Goal: Task Accomplishment & Management: Use online tool/utility

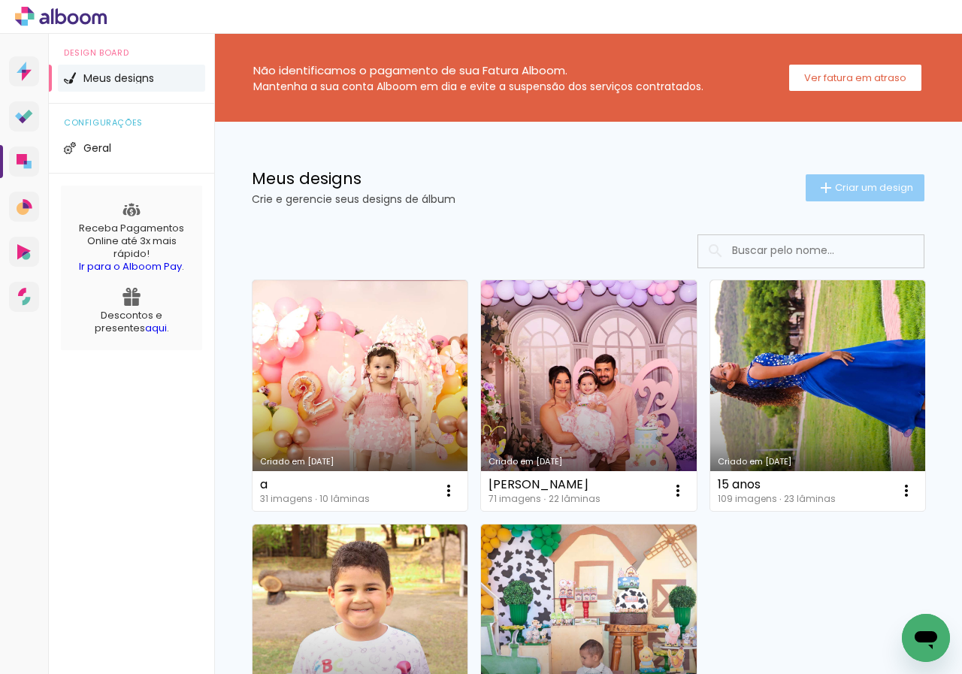
click at [846, 189] on span "Criar um design" at bounding box center [874, 188] width 78 height 10
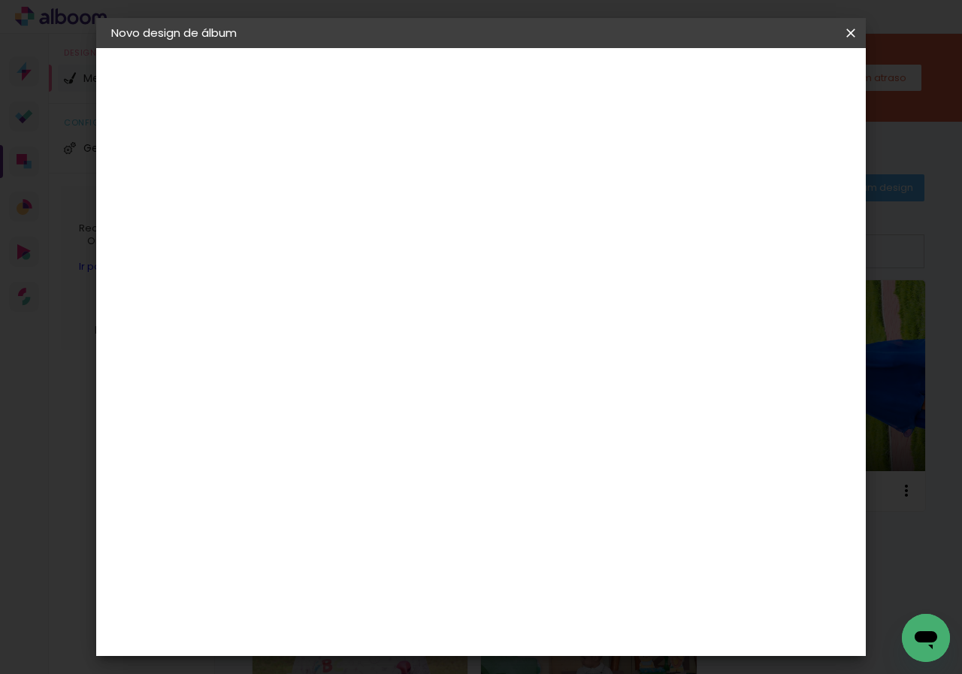
click at [357, 207] on input at bounding box center [357, 201] width 0 height 23
type input "[PERSON_NAME]"
type paper-input "[PERSON_NAME]"
click at [0, 0] on slot "Avançar" at bounding box center [0, 0] width 0 height 0
click at [0, 0] on slot "Tamanho Livre" at bounding box center [0, 0] width 0 height 0
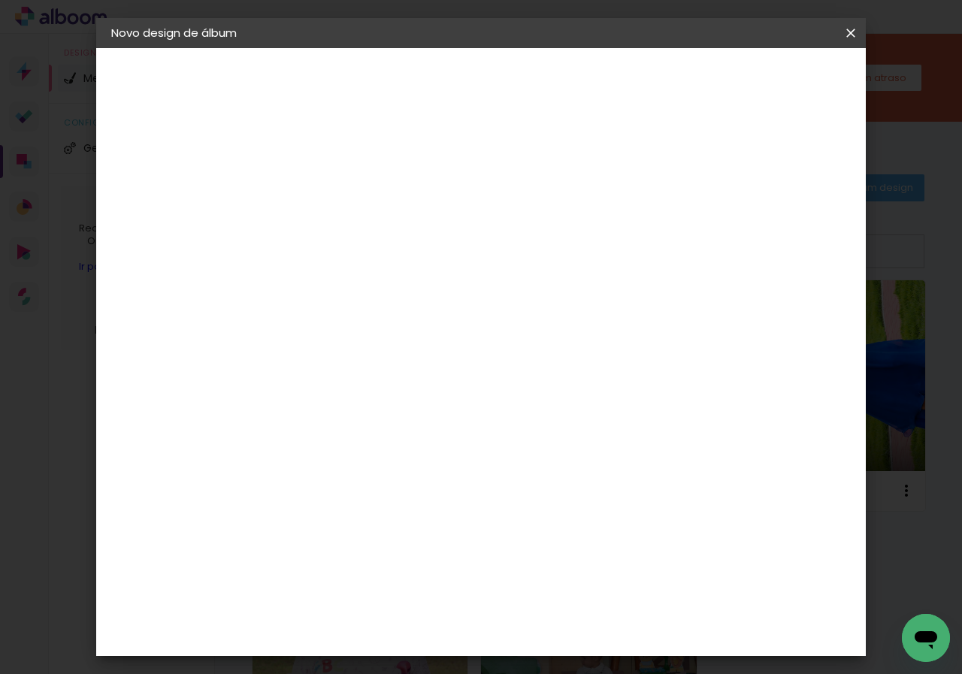
click at [0, 0] on slot "Avançar" at bounding box center [0, 0] width 0 height 0
click at [327, 374] on input "30" at bounding box center [309, 375] width 39 height 23
type input "3"
type input "20"
type paper-input "20"
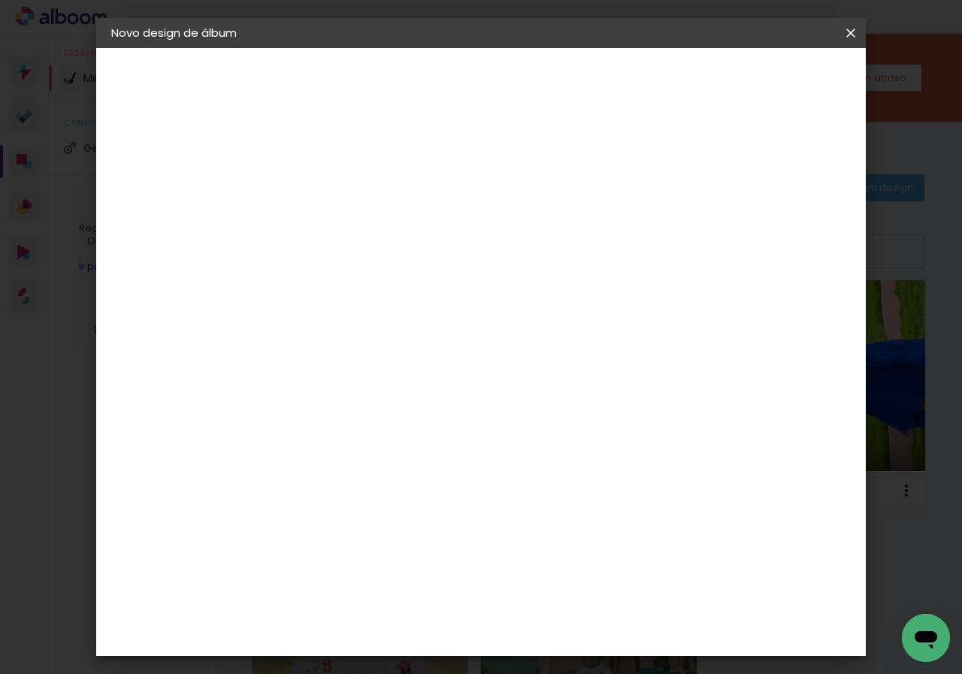
click at [757, 76] on span "Iniciar design" at bounding box center [722, 79] width 68 height 11
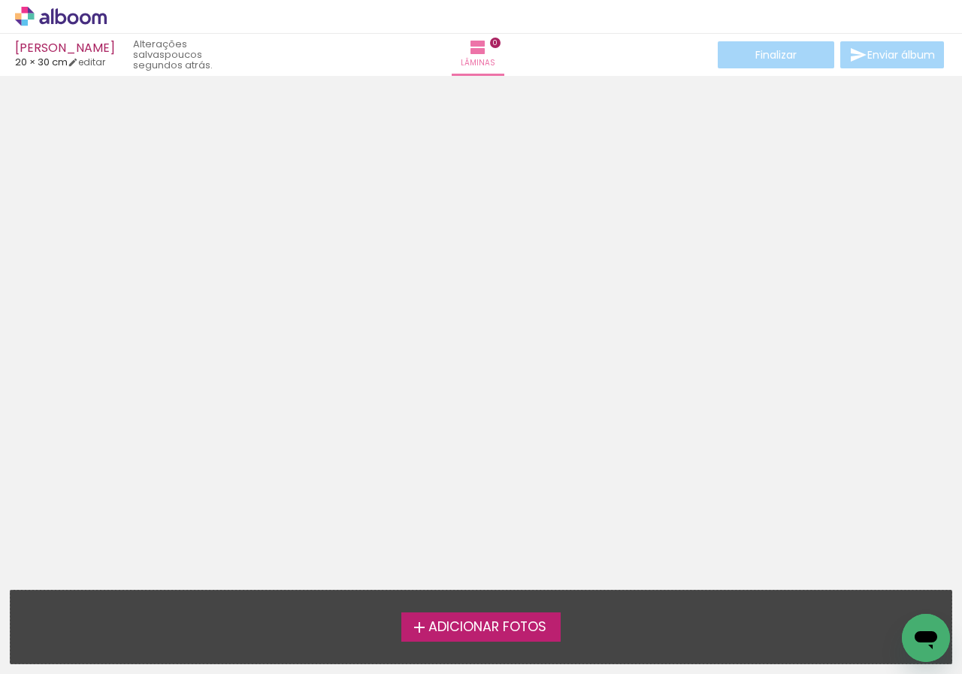
click at [513, 626] on span "Adicionar Fotos" at bounding box center [487, 628] width 118 height 14
click at [0, 0] on input "file" at bounding box center [0, 0] width 0 height 0
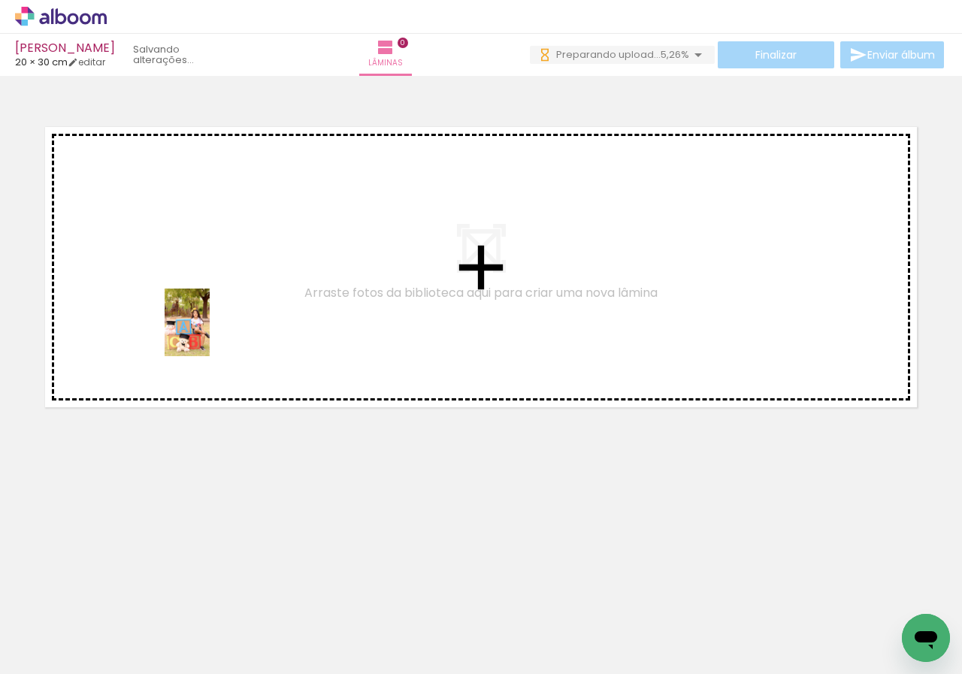
drag, startPoint x: 254, startPoint y: 641, endPoint x: 210, endPoint y: 334, distance: 310.6
click at [210, 334] on quentale-workspace at bounding box center [481, 337] width 962 height 674
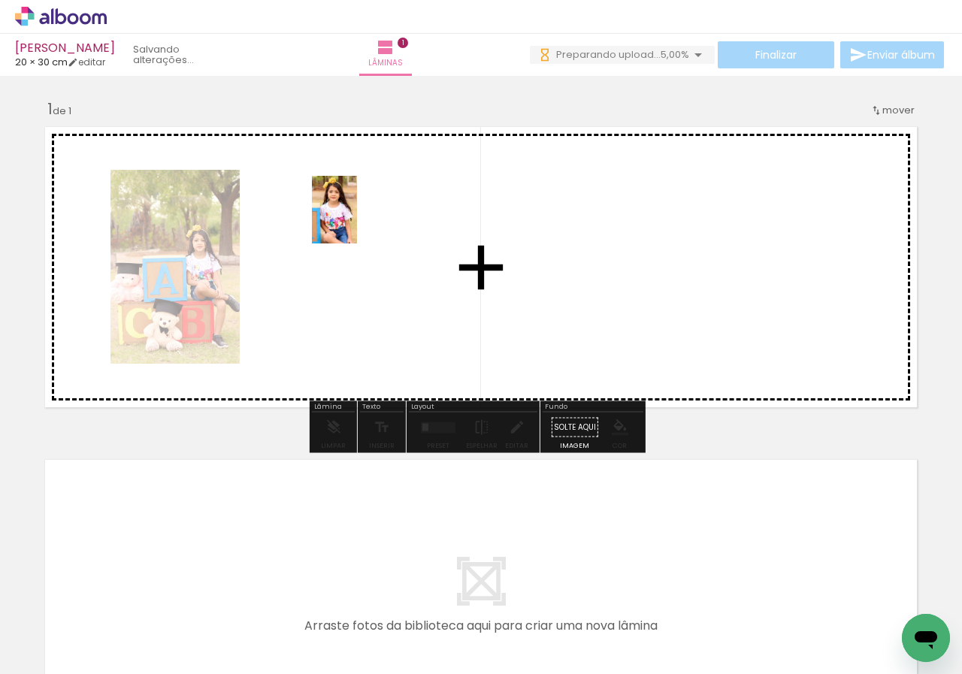
drag, startPoint x: 333, startPoint y: 577, endPoint x: 357, endPoint y: 221, distance: 357.1
click at [357, 221] on quentale-workspace at bounding box center [481, 337] width 962 height 674
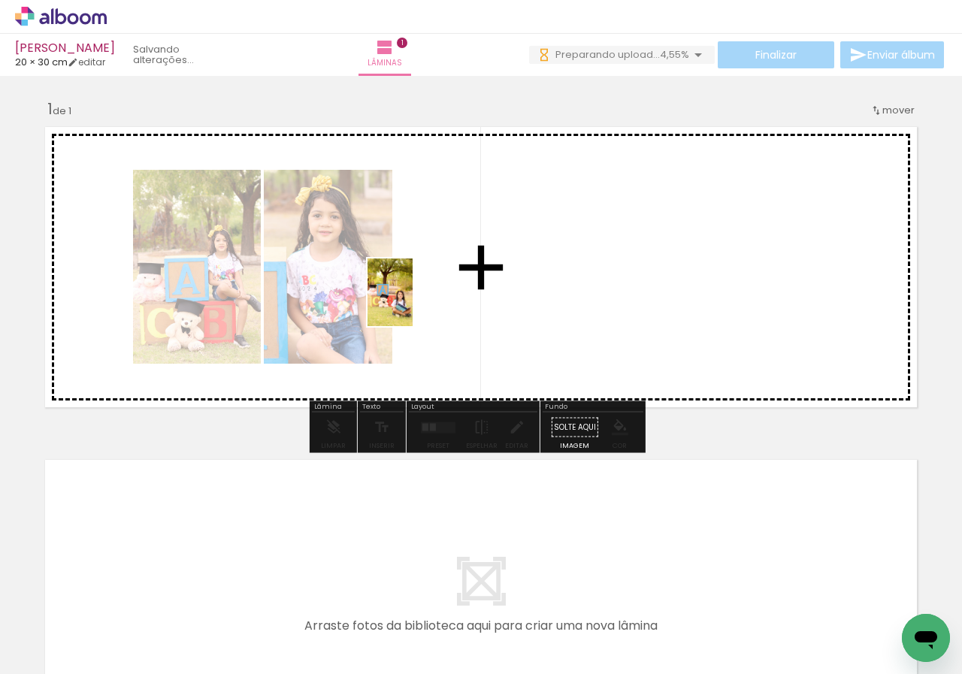
drag, startPoint x: 299, startPoint y: 625, endPoint x: 427, endPoint y: 654, distance: 130.9
click at [422, 284] on quentale-workspace at bounding box center [481, 337] width 962 height 674
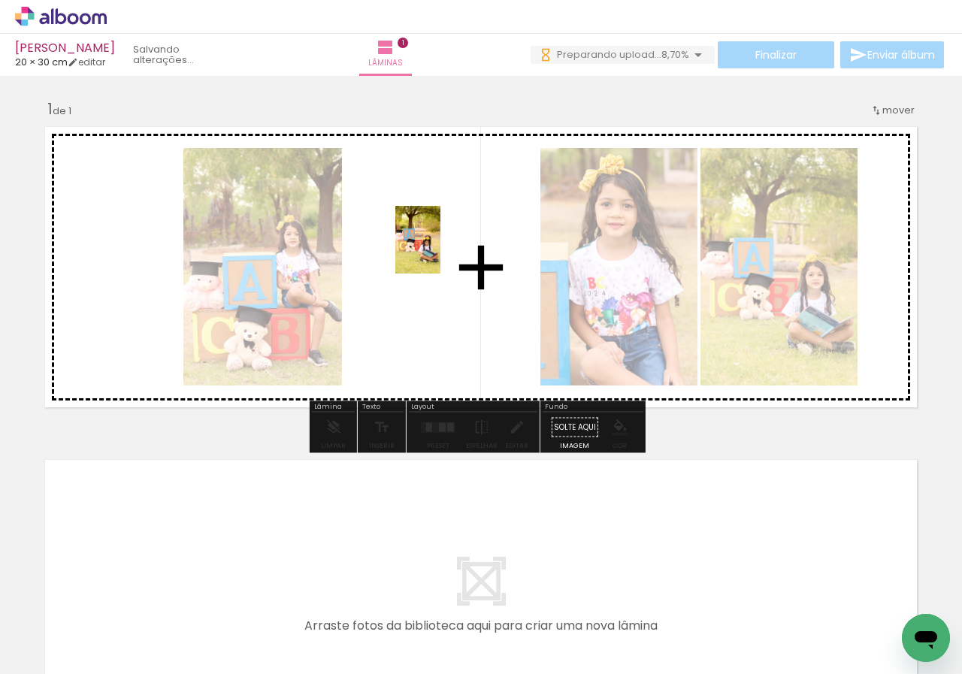
drag, startPoint x: 393, startPoint y: 624, endPoint x: 440, endPoint y: 251, distance: 375.8
click at [440, 251] on quentale-workspace at bounding box center [481, 337] width 962 height 674
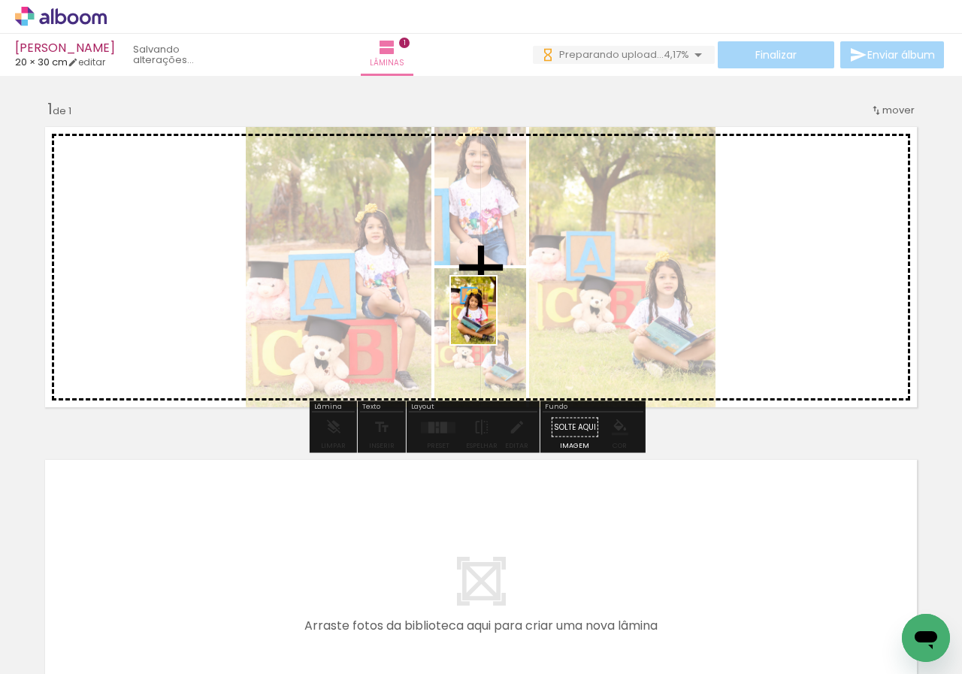
drag, startPoint x: 468, startPoint y: 575, endPoint x: 537, endPoint y: 410, distance: 179.5
click at [496, 319] on quentale-workspace at bounding box center [481, 337] width 962 height 674
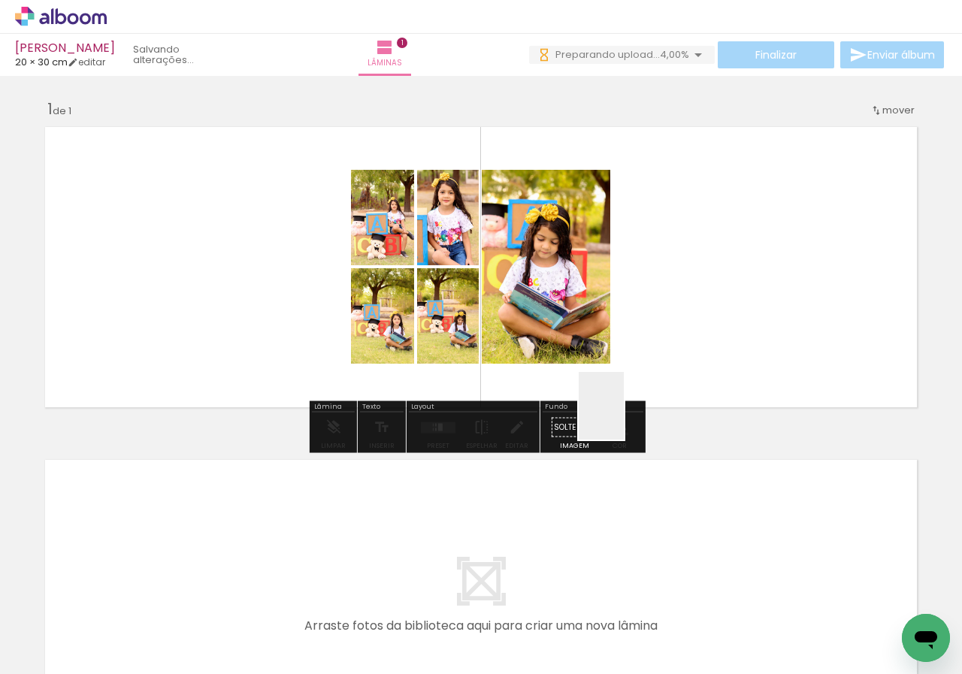
drag, startPoint x: 624, startPoint y: 417, endPoint x: 658, endPoint y: 310, distance: 112.0
click at [658, 310] on quentale-workspace at bounding box center [481, 337] width 962 height 674
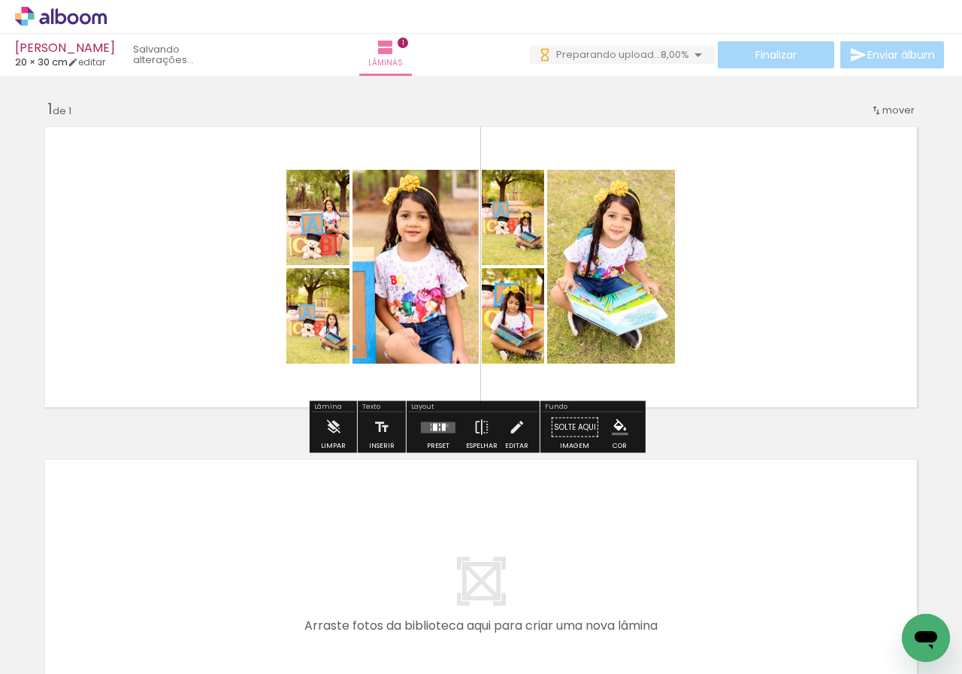
click at [443, 425] on quentale-layouter at bounding box center [438, 427] width 35 height 11
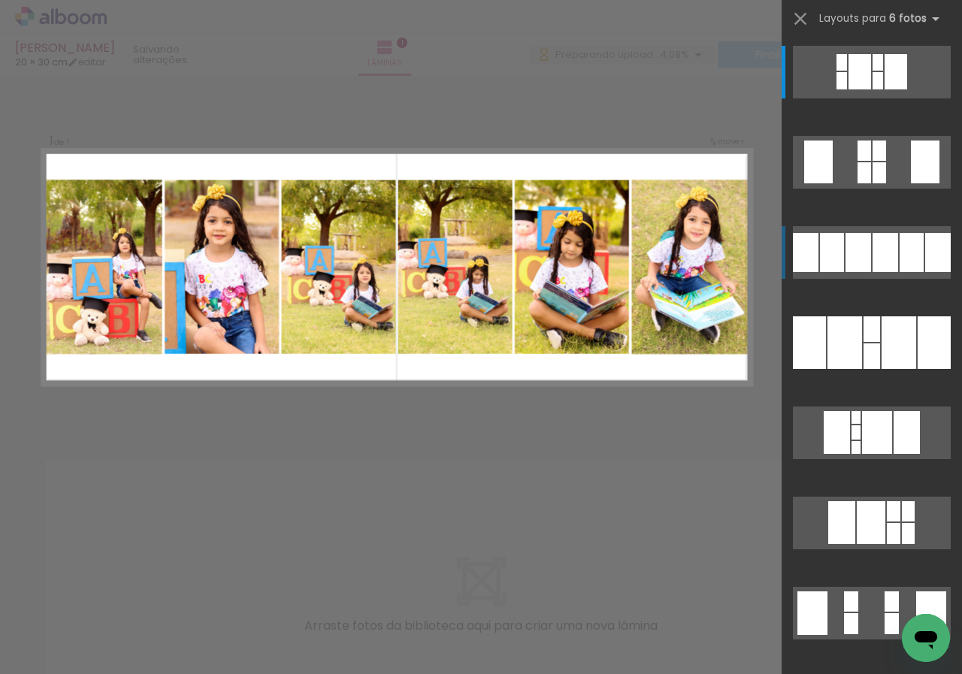
click at [893, 264] on quentale-layouter at bounding box center [872, 252] width 158 height 53
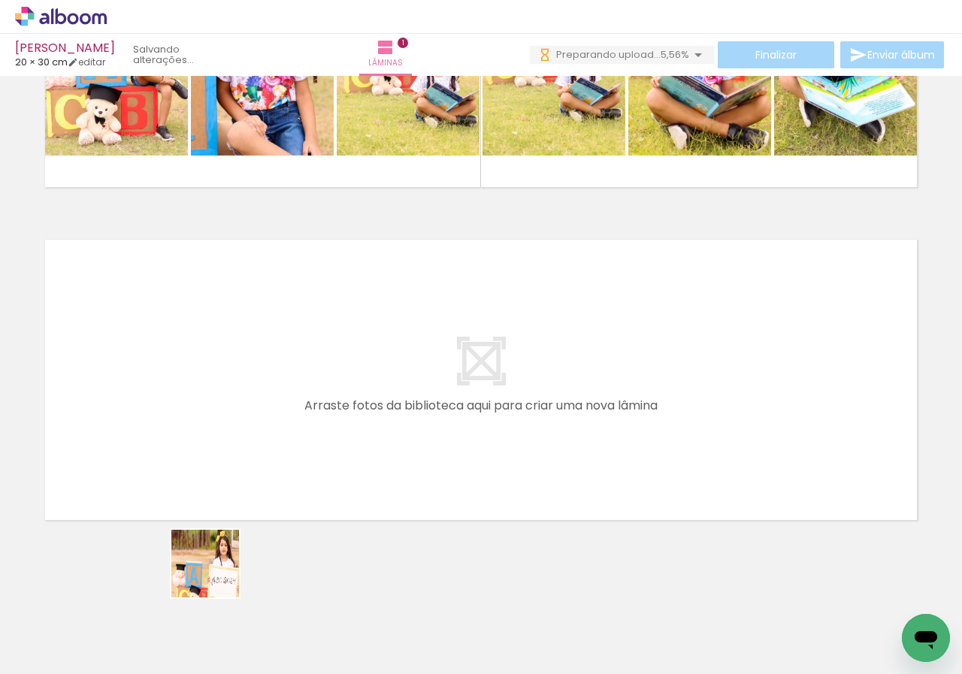
drag, startPoint x: 216, startPoint y: 618, endPoint x: 619, endPoint y: 632, distance: 403.1
click at [217, 483] on quentale-workspace at bounding box center [481, 337] width 962 height 674
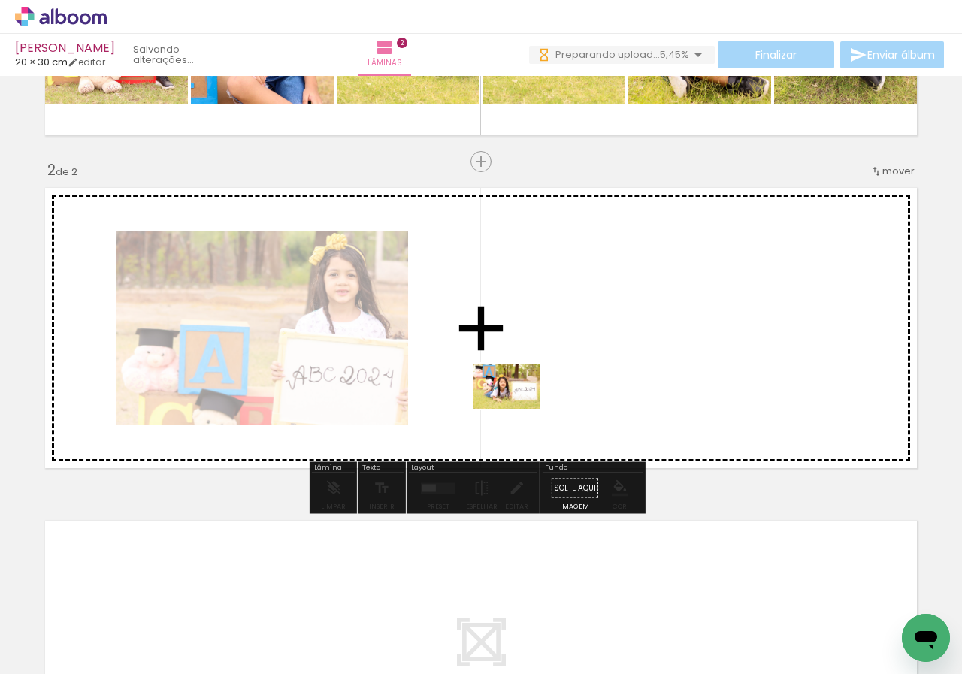
drag, startPoint x: 634, startPoint y: 625, endPoint x: 735, endPoint y: 656, distance: 105.5
click at [504, 341] on quentale-workspace at bounding box center [481, 337] width 962 height 674
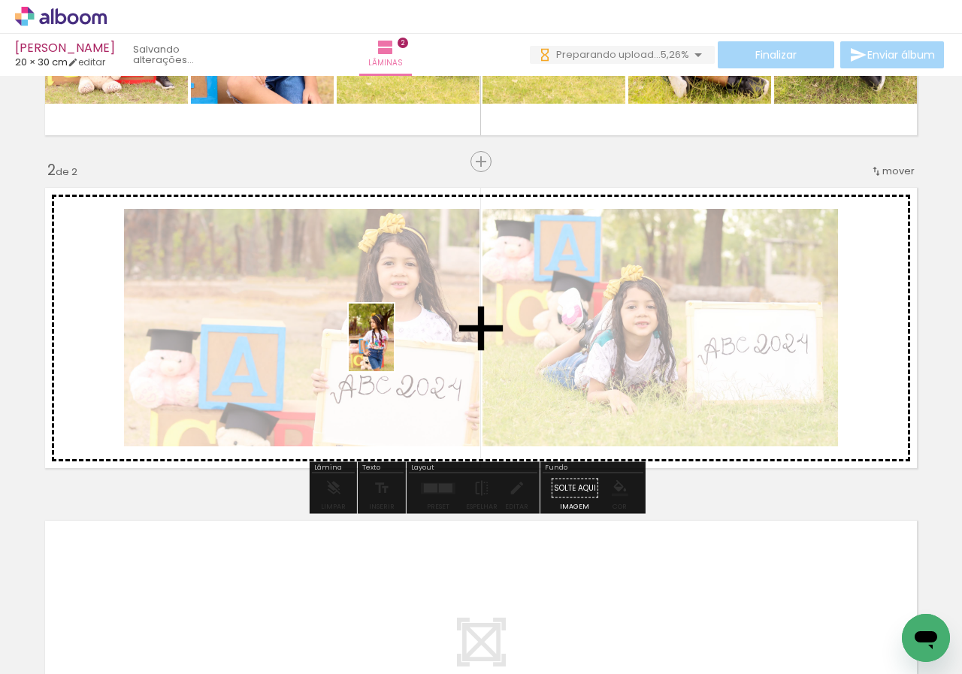
drag, startPoint x: 304, startPoint y: 637, endPoint x: 419, endPoint y: 622, distance: 116.0
click at [395, 343] on quentale-workspace at bounding box center [481, 337] width 962 height 674
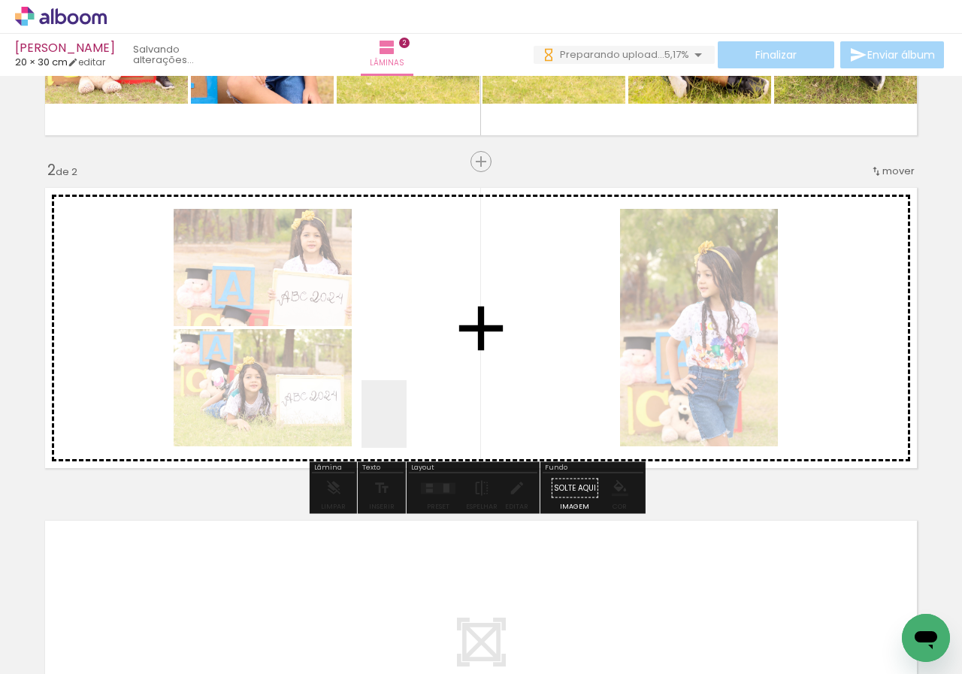
drag, startPoint x: 407, startPoint y: 425, endPoint x: 410, endPoint y: 628, distance: 202.2
click at [407, 425] on quentale-workspace at bounding box center [481, 337] width 962 height 674
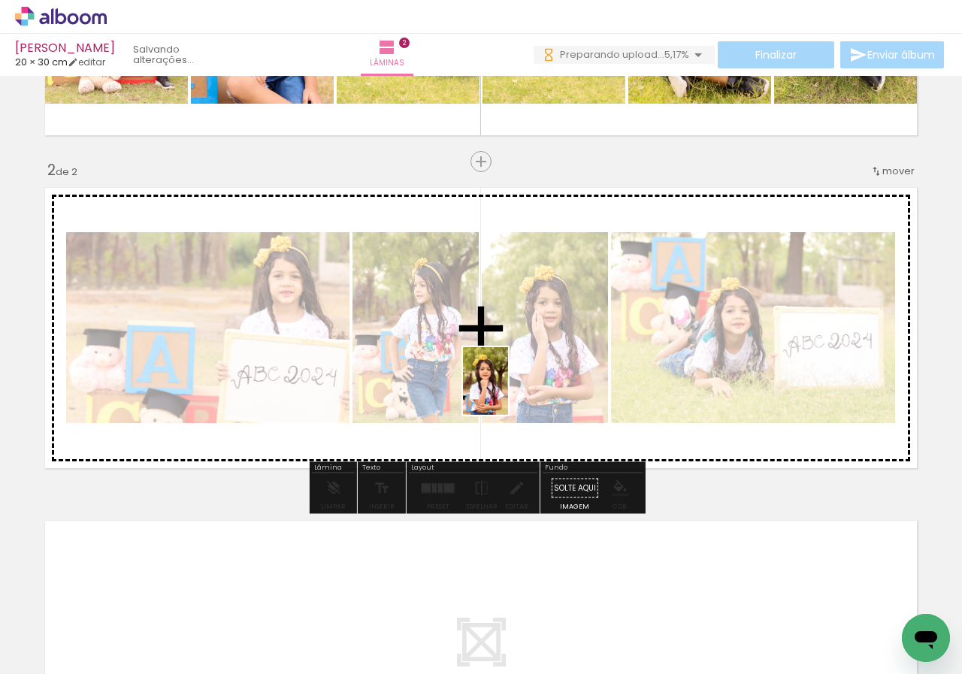
drag, startPoint x: 459, startPoint y: 637, endPoint x: 520, endPoint y: 365, distance: 279.5
click at [515, 357] on quentale-workspace at bounding box center [481, 337] width 962 height 674
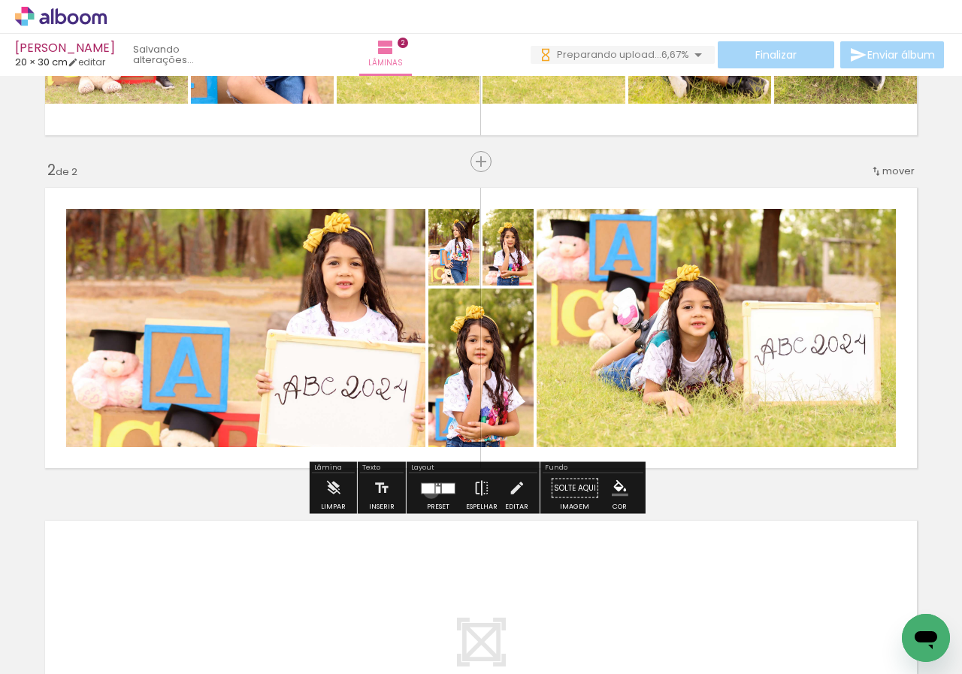
click at [428, 491] on div at bounding box center [428, 488] width 13 height 10
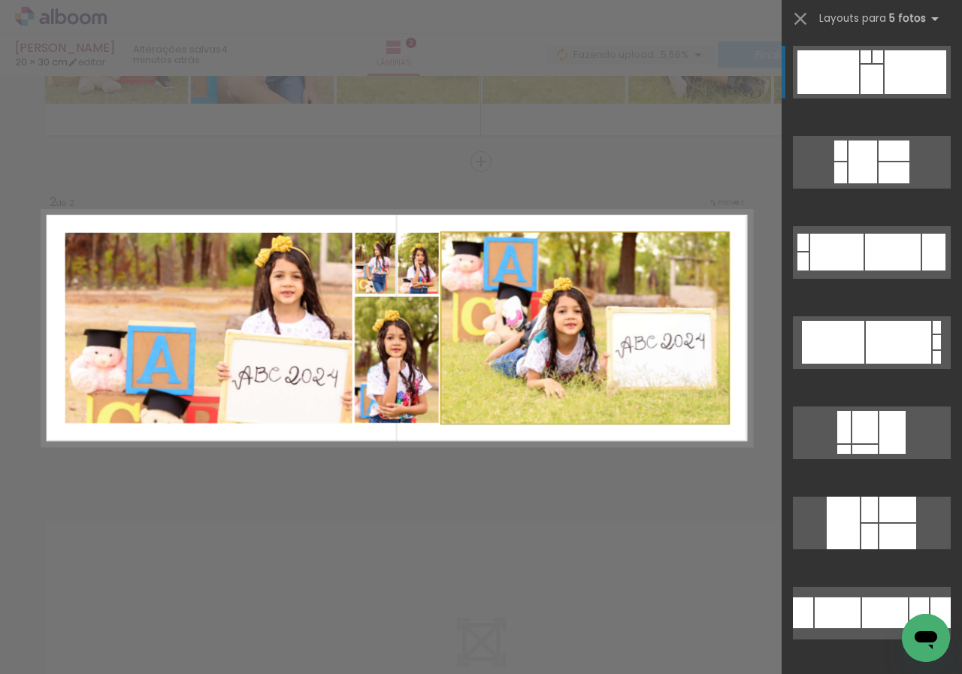
click at [508, 371] on quentale-photo at bounding box center [584, 328] width 287 height 191
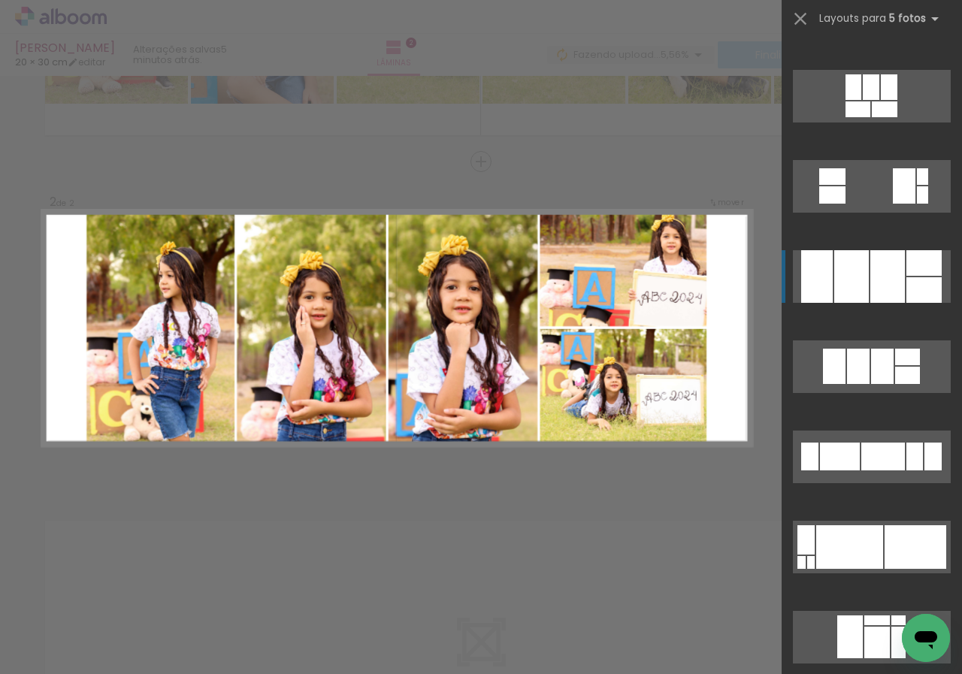
click at [910, 272] on div at bounding box center [923, 263] width 35 height 26
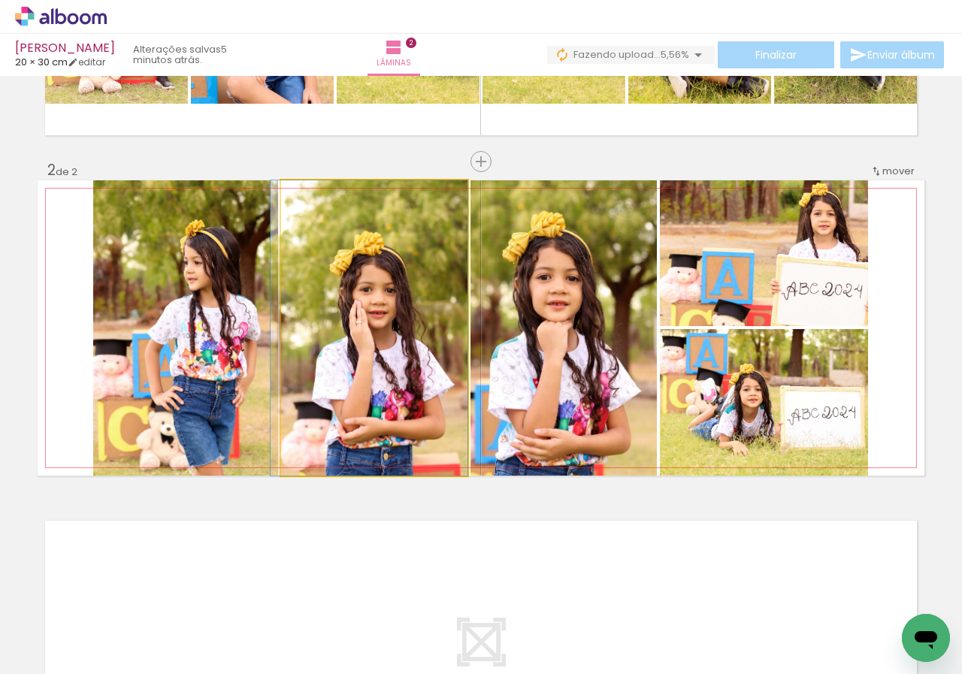
drag, startPoint x: 406, startPoint y: 386, endPoint x: 394, endPoint y: 386, distance: 12.0
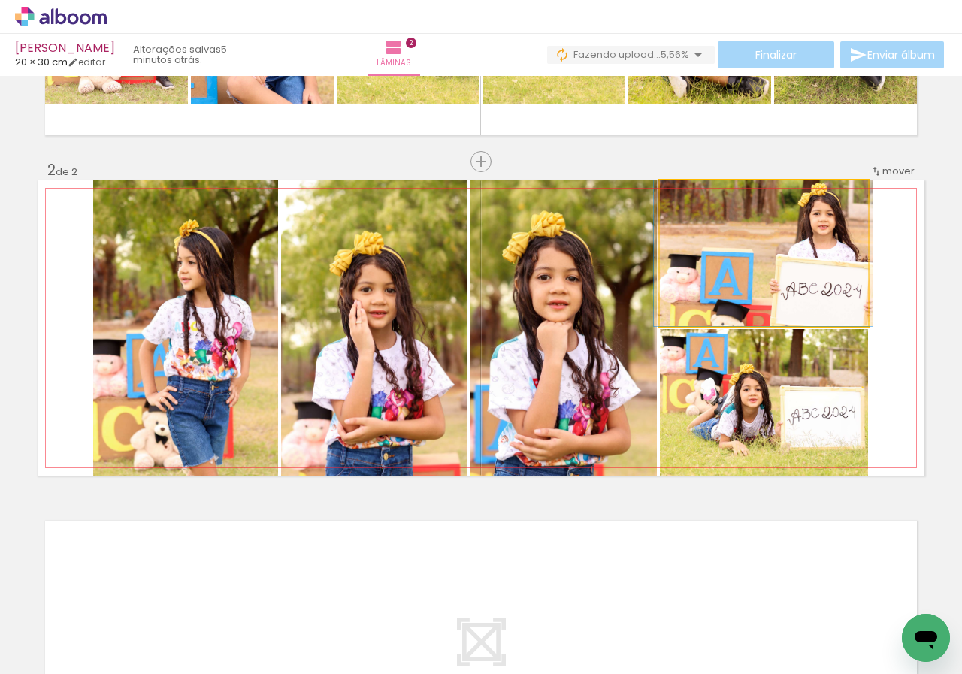
drag, startPoint x: 762, startPoint y: 277, endPoint x: 761, endPoint y: 269, distance: 7.6
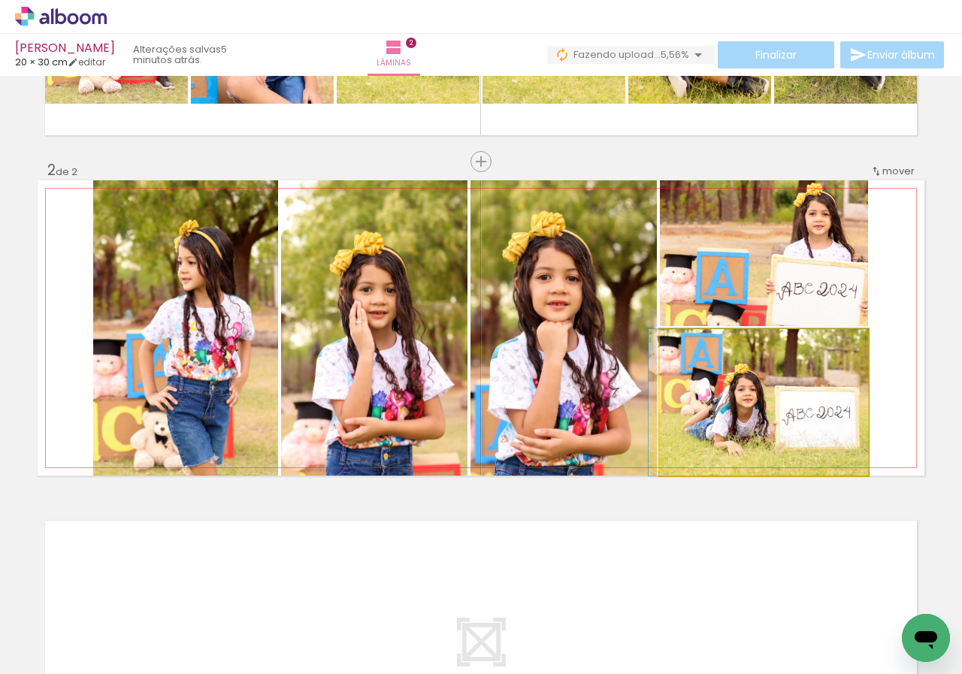
drag, startPoint x: 811, startPoint y: 428, endPoint x: 809, endPoint y: 421, distance: 7.8
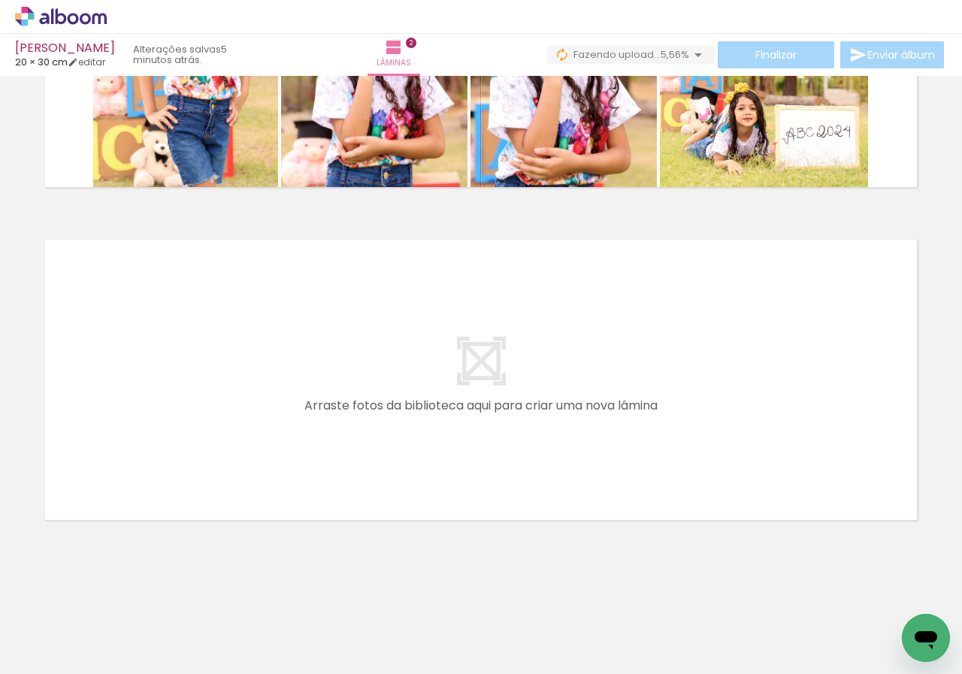
scroll to position [0, 834]
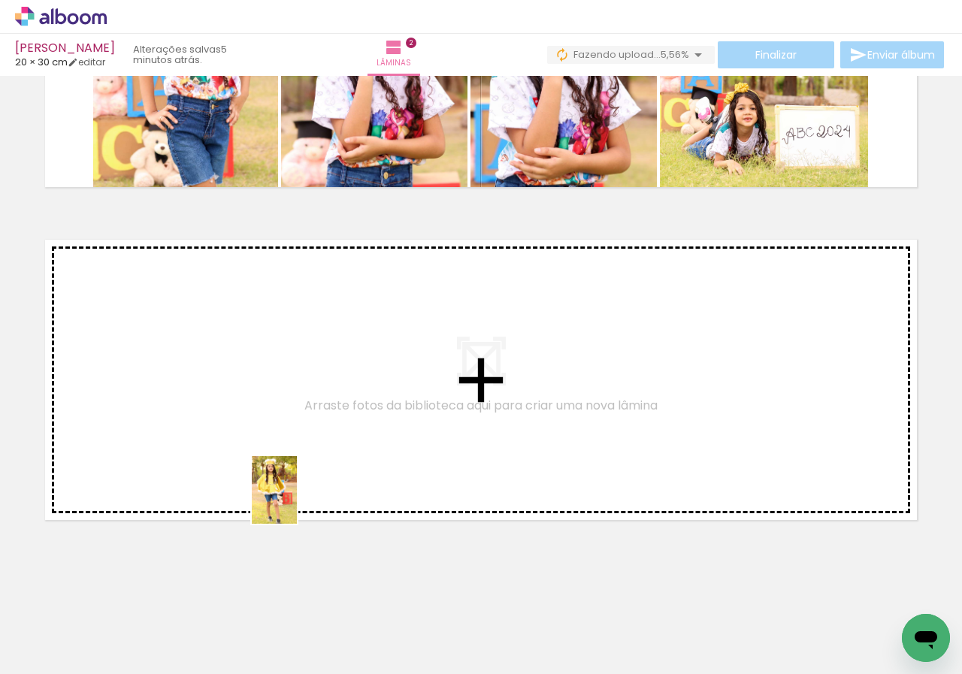
drag, startPoint x: 327, startPoint y: 610, endPoint x: 407, endPoint y: 548, distance: 101.8
click at [288, 455] on quentale-workspace at bounding box center [481, 337] width 962 height 674
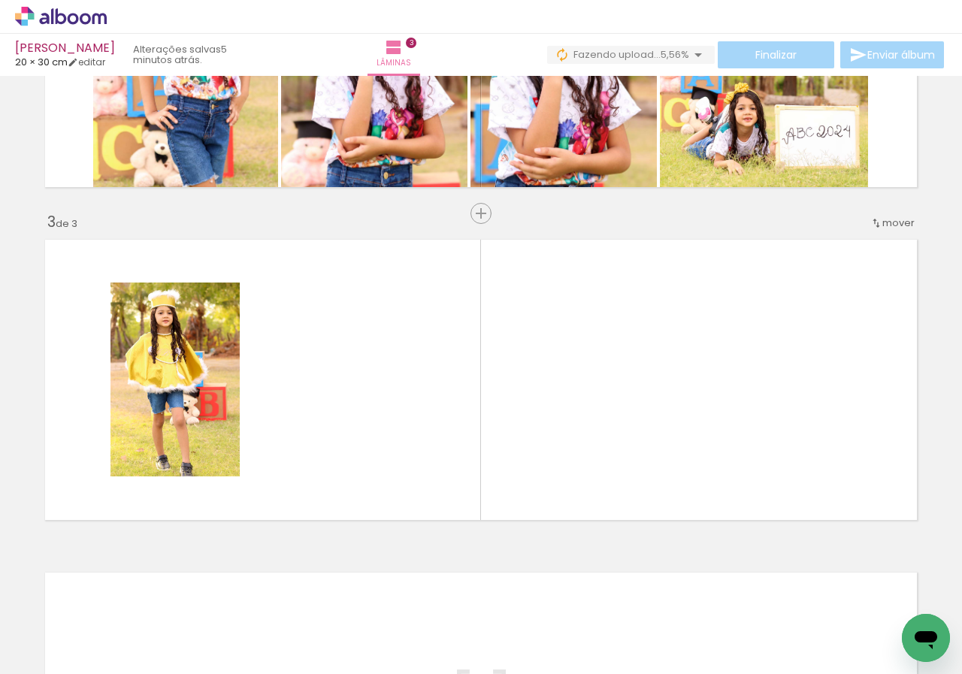
scroll to position [605, 0]
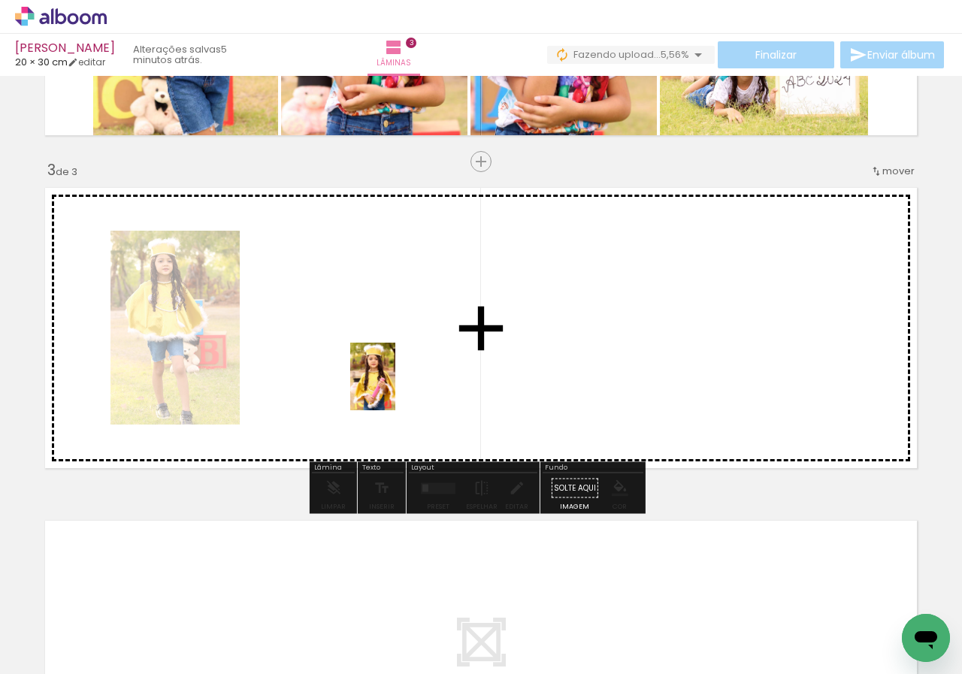
drag, startPoint x: 425, startPoint y: 634, endPoint x: 489, endPoint y: 523, distance: 128.3
click at [395, 383] on quentale-workspace at bounding box center [481, 337] width 962 height 674
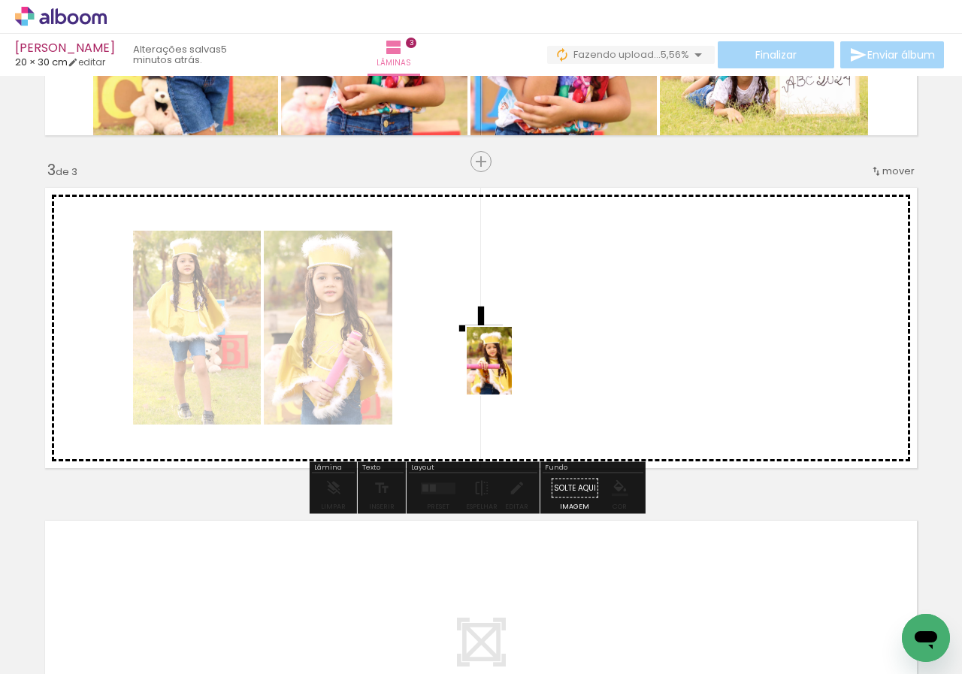
drag, startPoint x: 512, startPoint y: 570, endPoint x: 564, endPoint y: 595, distance: 57.2
click at [512, 367] on quentale-workspace at bounding box center [481, 337] width 962 height 674
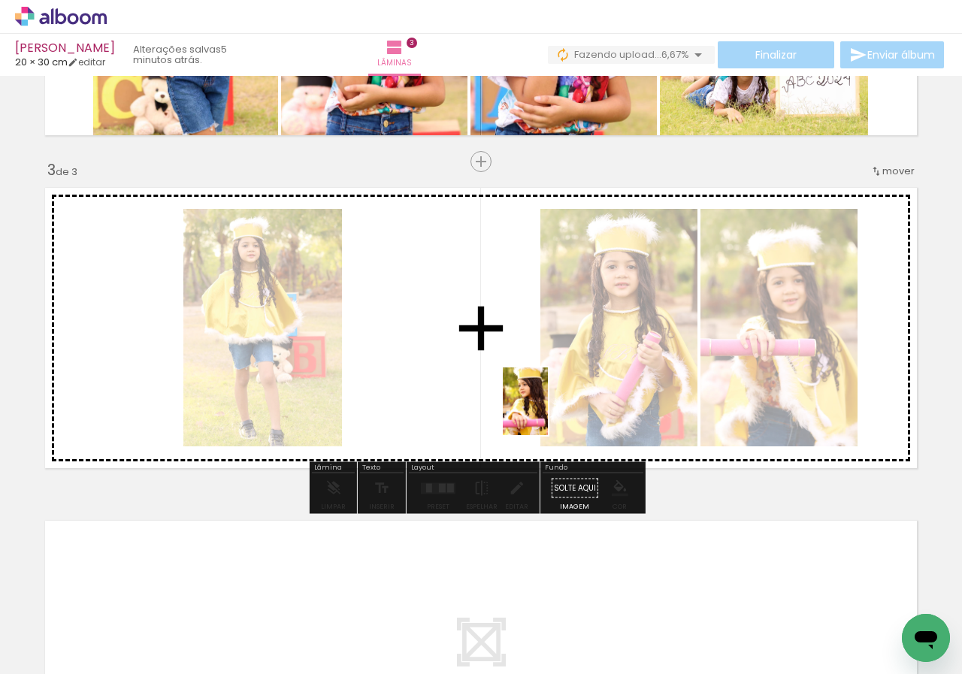
drag, startPoint x: 586, startPoint y: 600, endPoint x: 546, endPoint y: 396, distance: 207.5
click at [546, 397] on quentale-workspace at bounding box center [481, 337] width 962 height 674
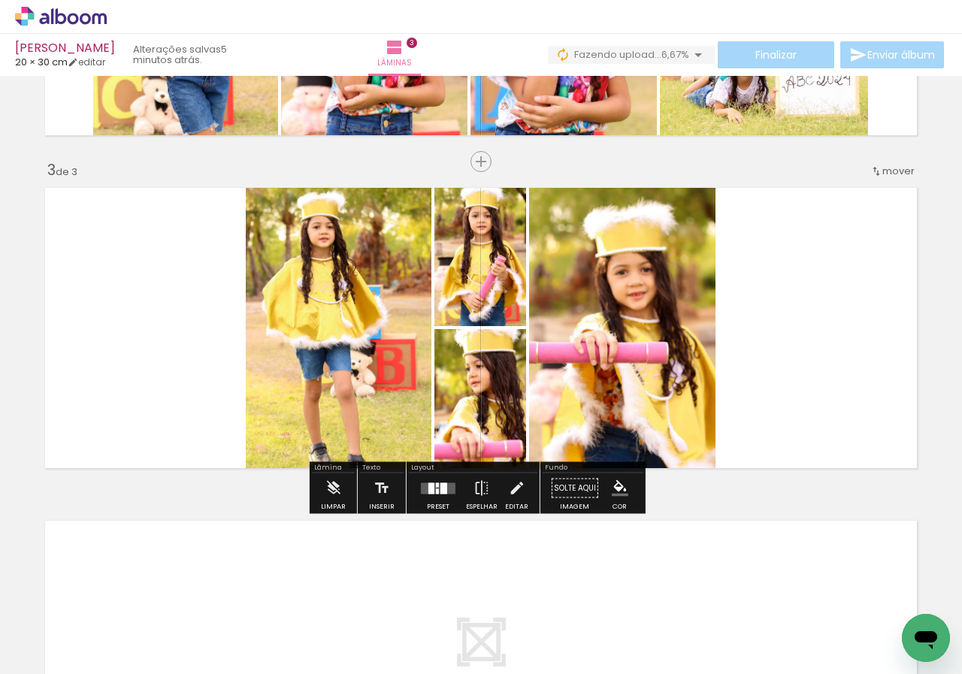
click at [444, 484] on quentale-layouter at bounding box center [438, 488] width 35 height 11
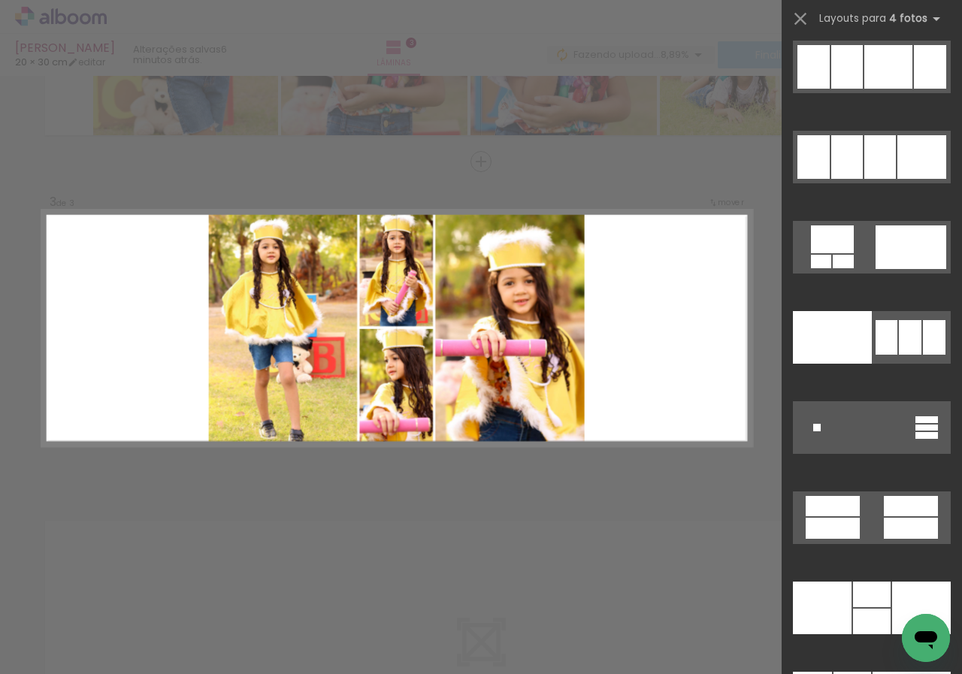
scroll to position [29777, 0]
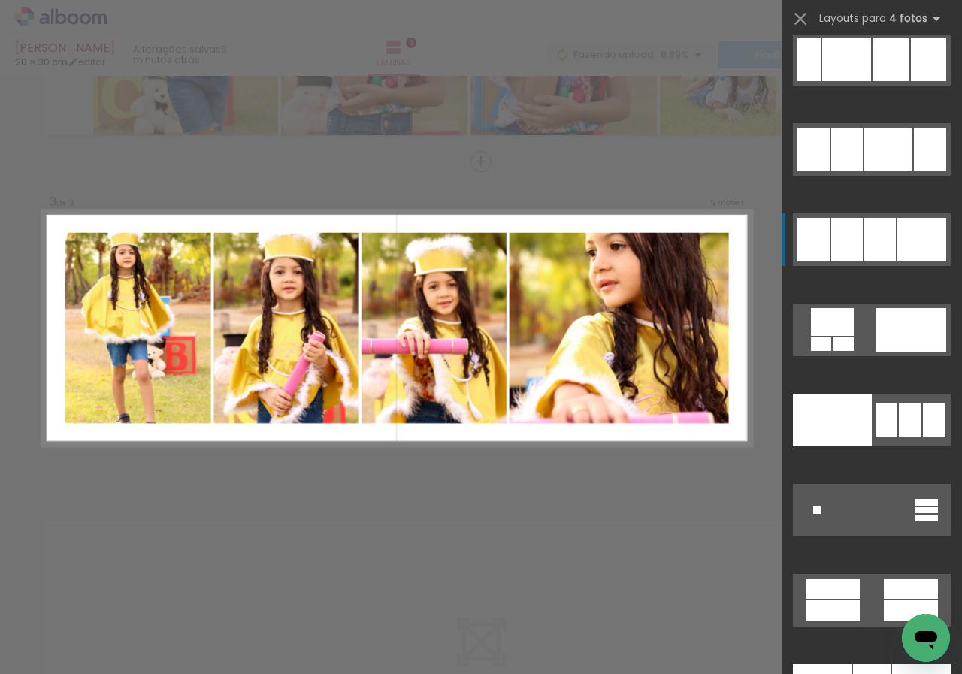
click at [900, 247] on div at bounding box center [921, 240] width 49 height 44
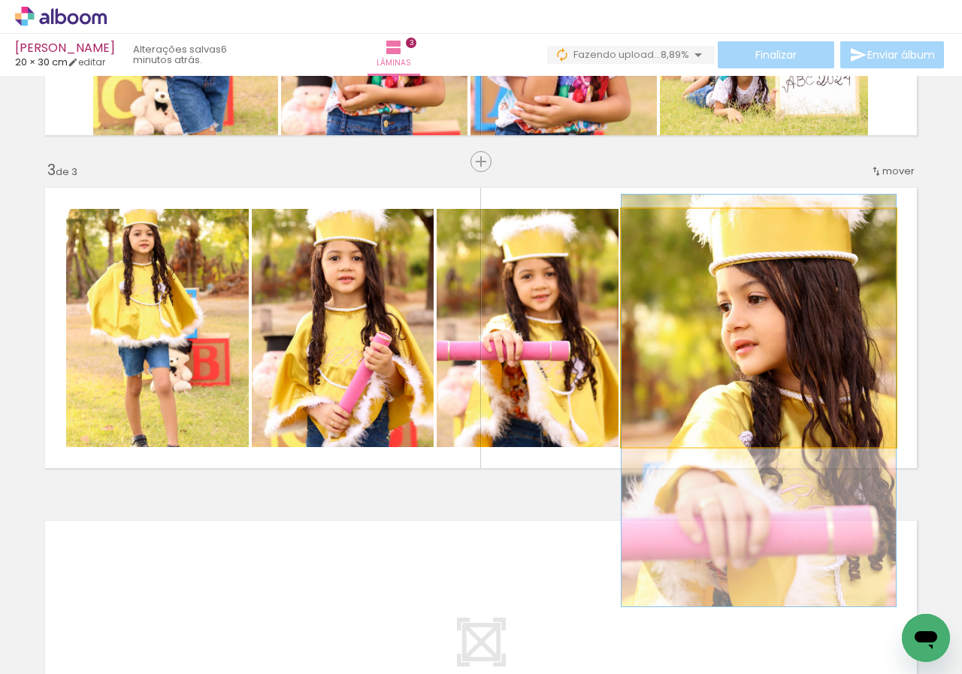
drag, startPoint x: 814, startPoint y: 292, endPoint x: 813, endPoint y: 365, distance: 72.9
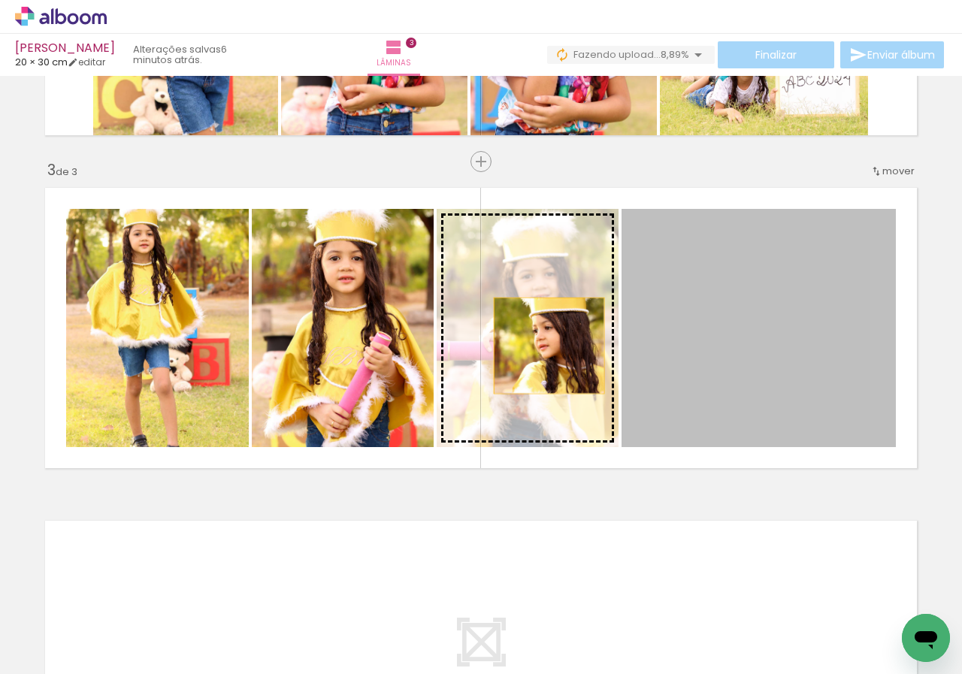
drag, startPoint x: 821, startPoint y: 362, endPoint x: 537, endPoint y: 346, distance: 283.8
click at [0, 0] on slot at bounding box center [0, 0] width 0 height 0
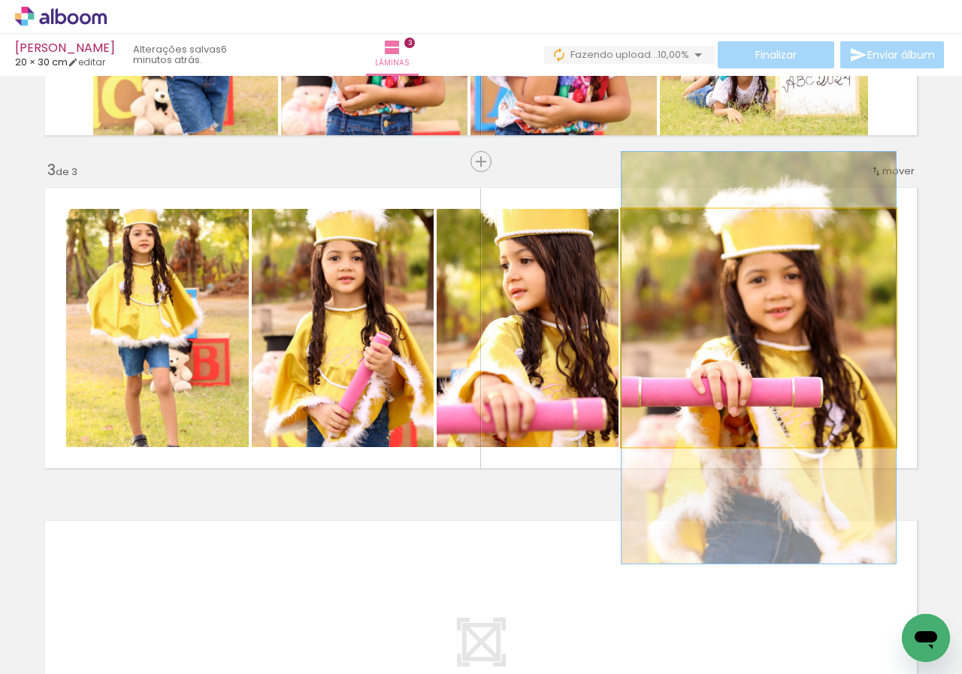
drag, startPoint x: 769, startPoint y: 337, endPoint x: 770, endPoint y: 368, distance: 30.8
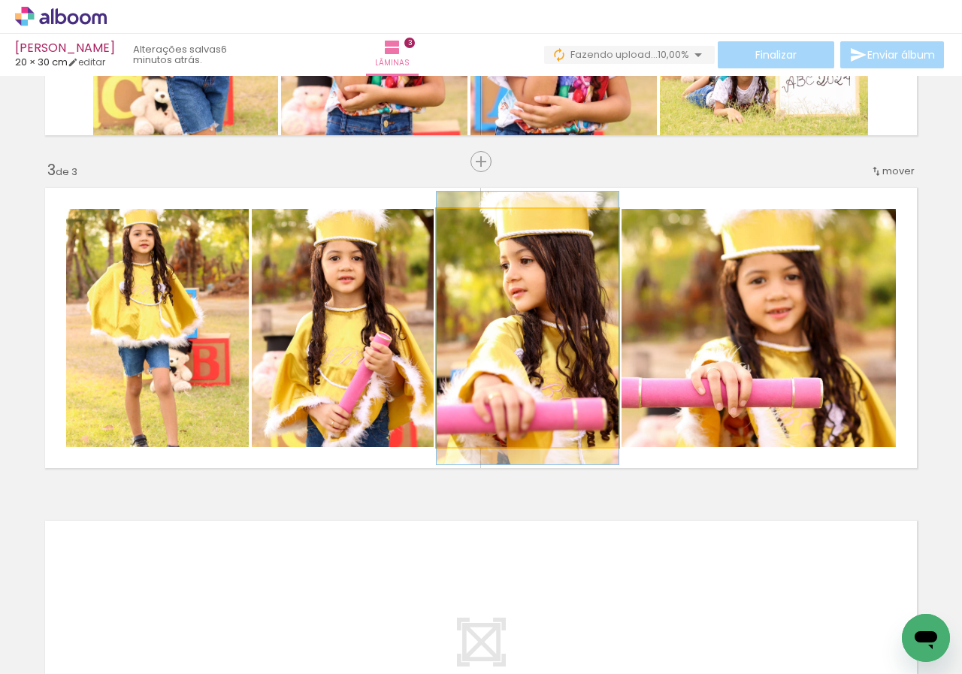
drag, startPoint x: 585, startPoint y: 353, endPoint x: 594, endPoint y: 353, distance: 9.0
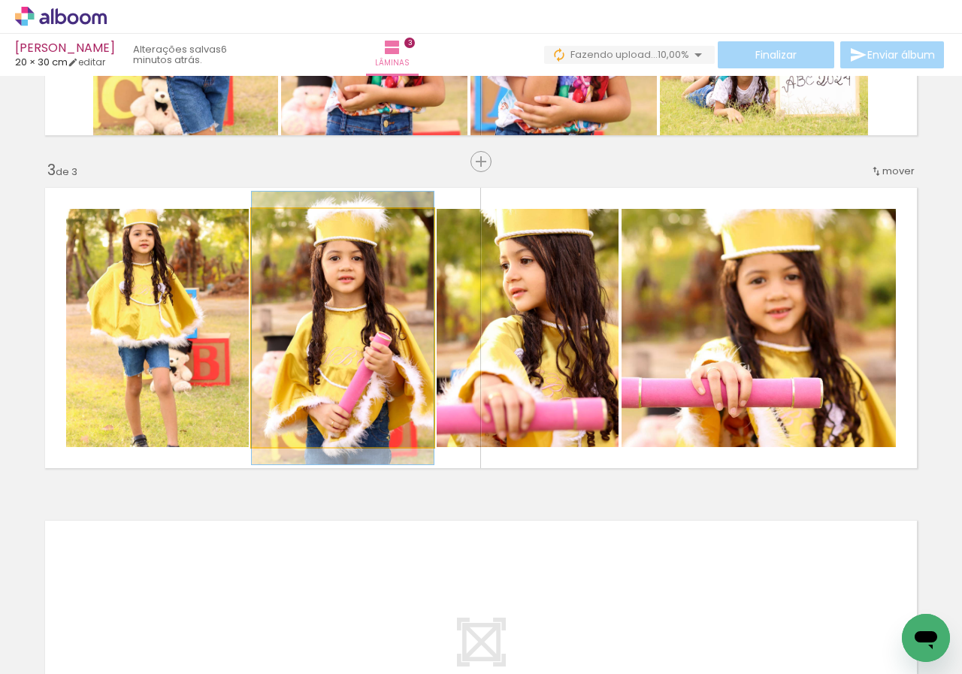
click at [362, 379] on quentale-photo at bounding box center [343, 328] width 182 height 238
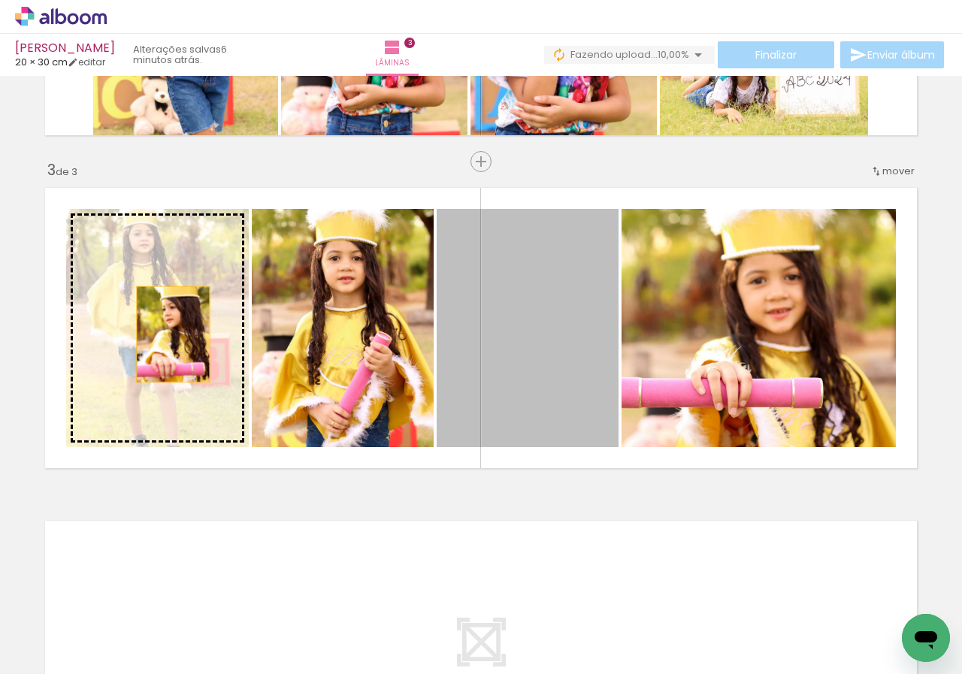
drag, startPoint x: 529, startPoint y: 353, endPoint x: 168, endPoint y: 334, distance: 362.0
click at [0, 0] on slot at bounding box center [0, 0] width 0 height 0
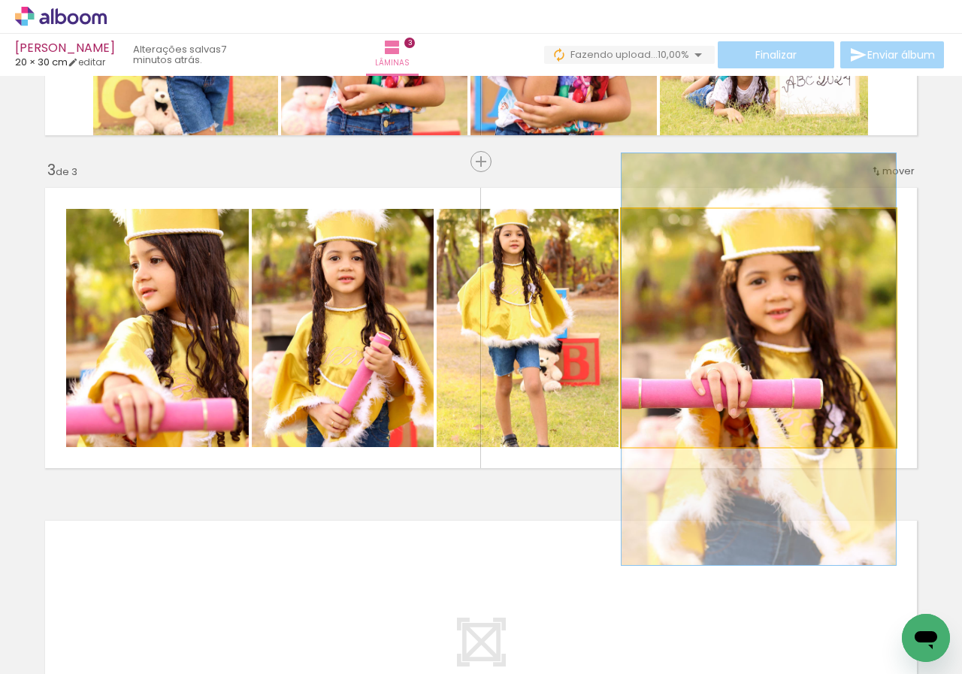
drag, startPoint x: 772, startPoint y: 370, endPoint x: 780, endPoint y: 371, distance: 8.3
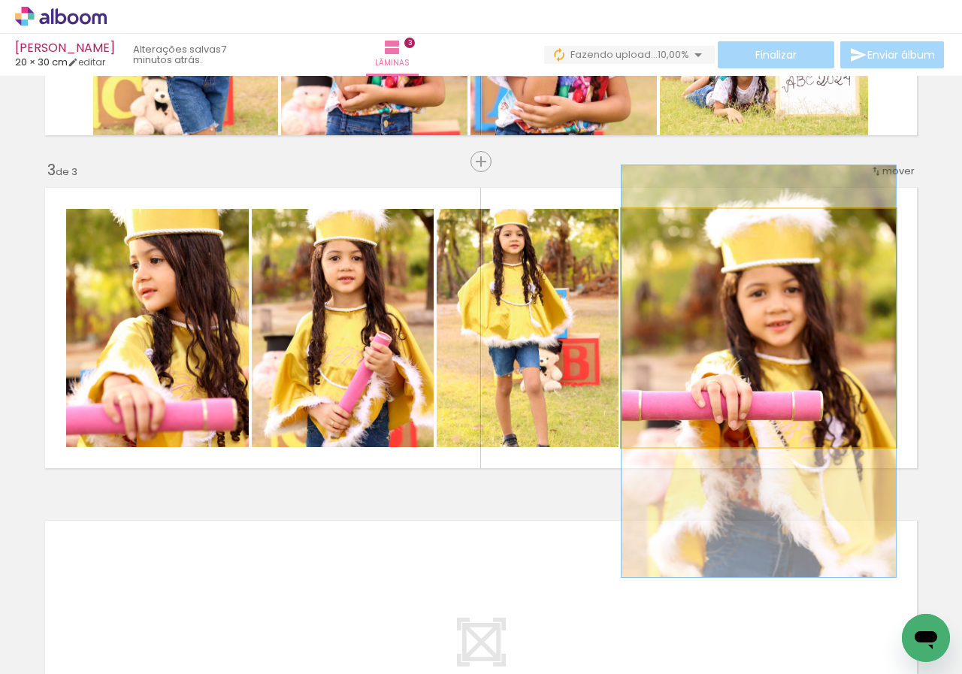
drag, startPoint x: 751, startPoint y: 365, endPoint x: 752, endPoint y: 377, distance: 12.0
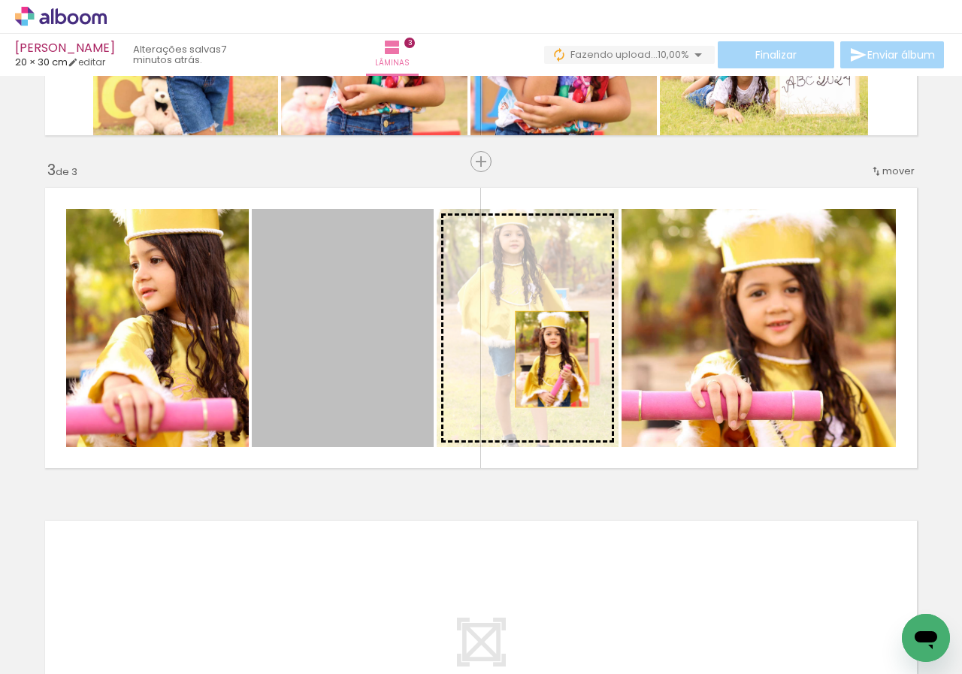
drag, startPoint x: 331, startPoint y: 360, endPoint x: 546, endPoint y: 358, distance: 214.2
click at [0, 0] on slot at bounding box center [0, 0] width 0 height 0
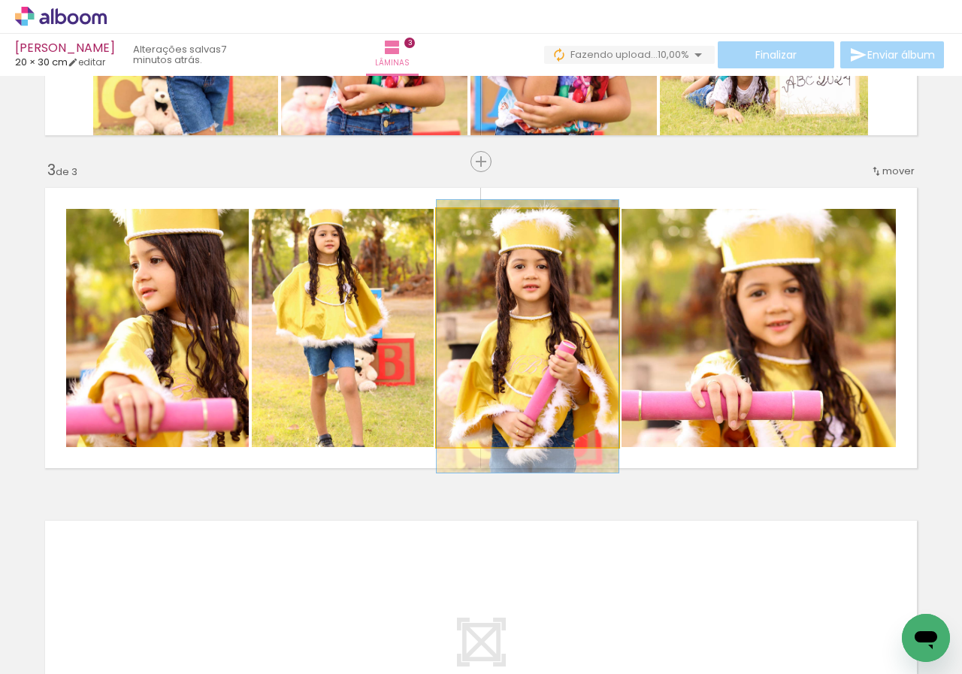
drag, startPoint x: 530, startPoint y: 386, endPoint x: 530, endPoint y: 394, distance: 8.3
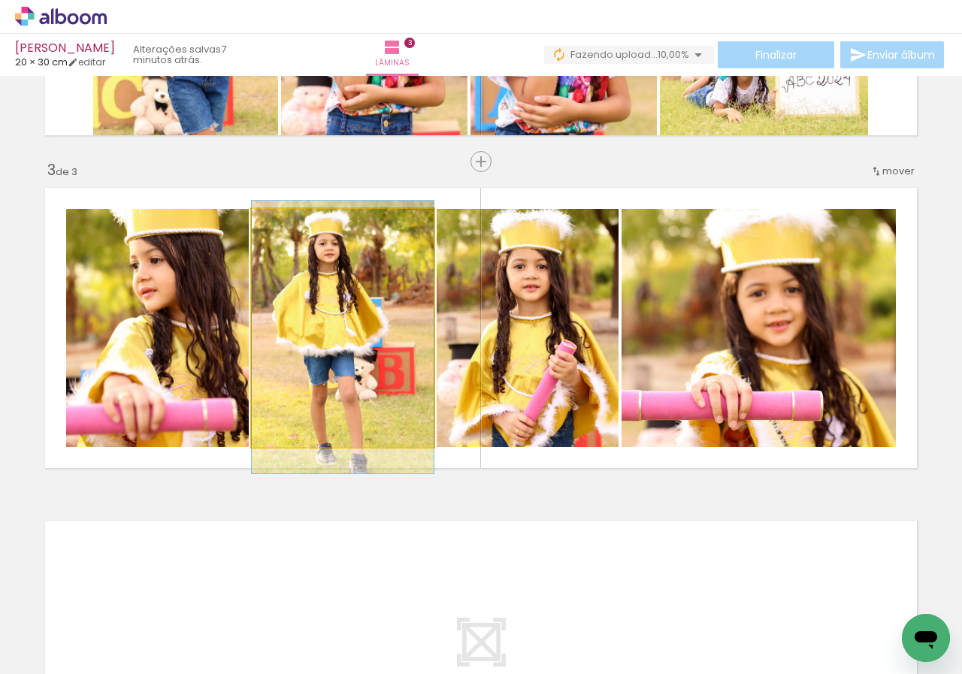
click at [375, 377] on quentale-photo at bounding box center [343, 328] width 182 height 238
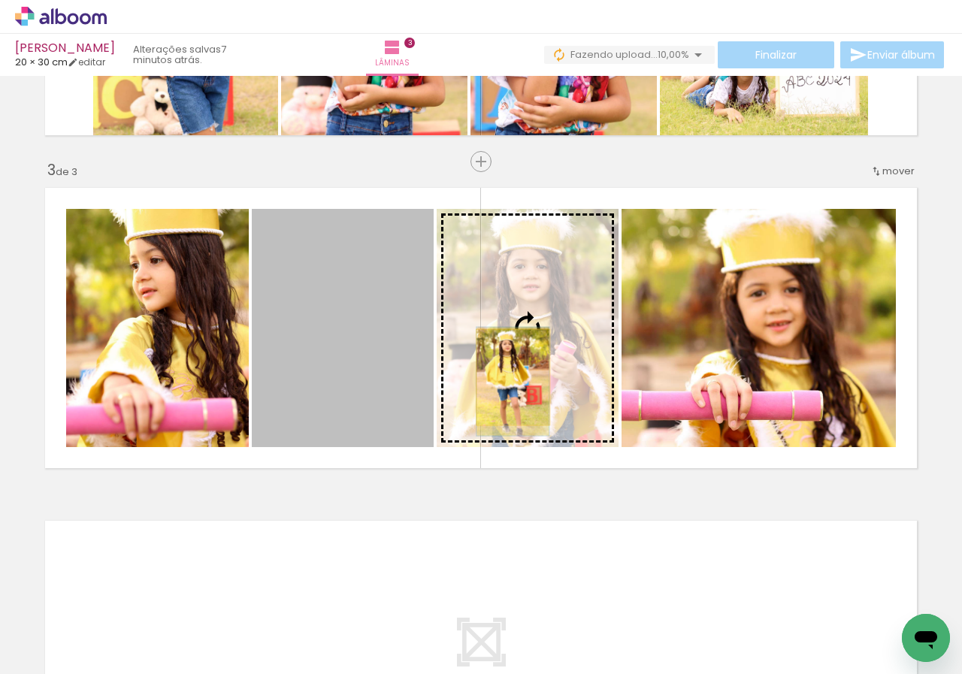
drag, startPoint x: 352, startPoint y: 374, endPoint x: 504, endPoint y: 380, distance: 151.9
click at [0, 0] on slot at bounding box center [0, 0] width 0 height 0
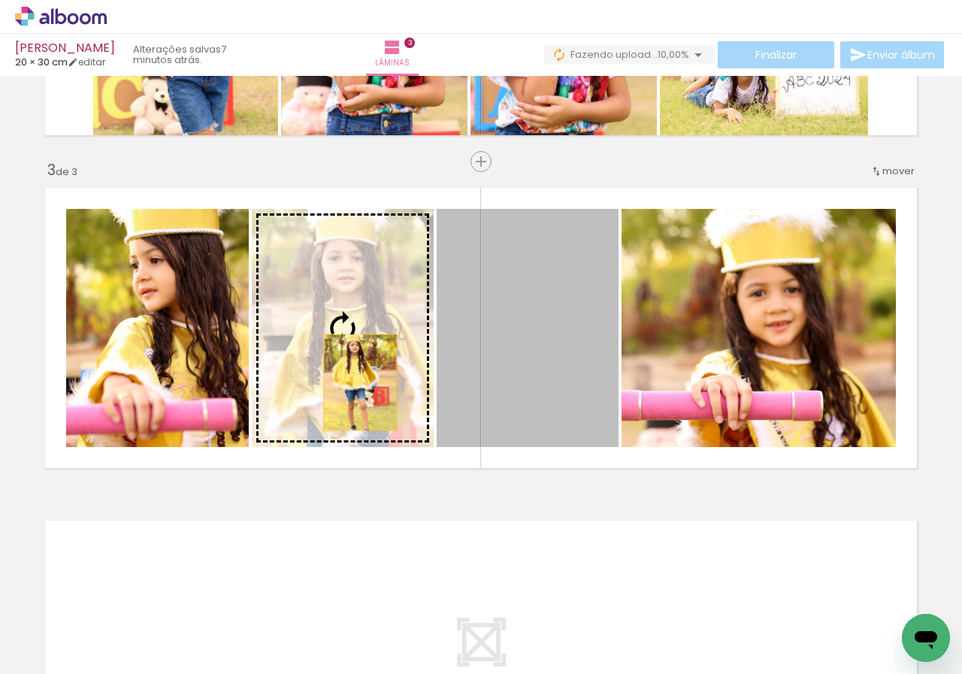
drag, startPoint x: 528, startPoint y: 383, endPoint x: 353, endPoint y: 381, distance: 175.9
click at [0, 0] on slot at bounding box center [0, 0] width 0 height 0
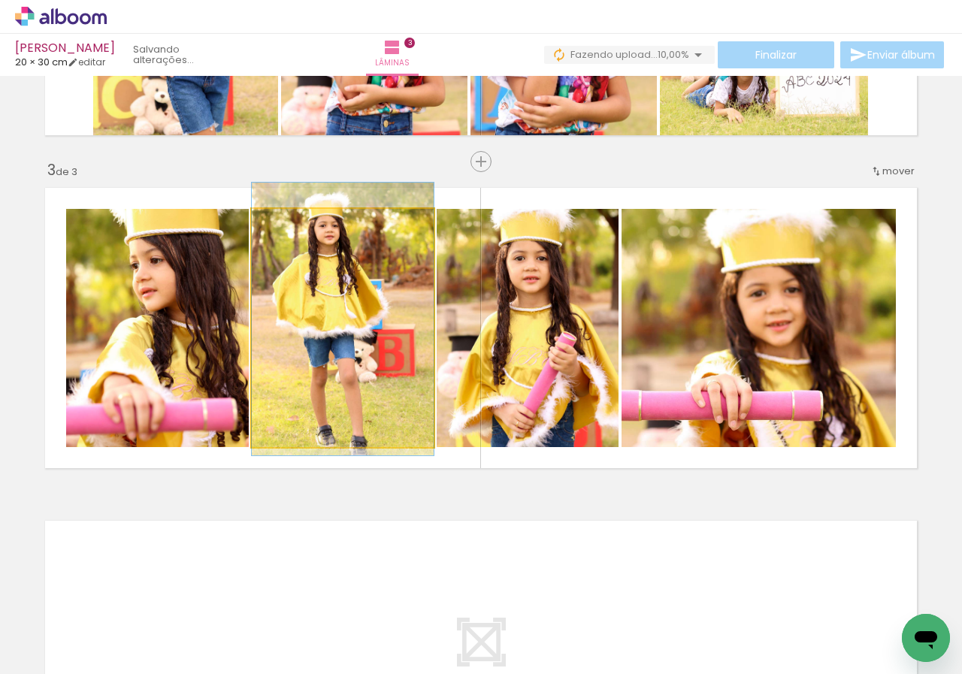
drag, startPoint x: 353, startPoint y: 380, endPoint x: 352, endPoint y: 371, distance: 9.1
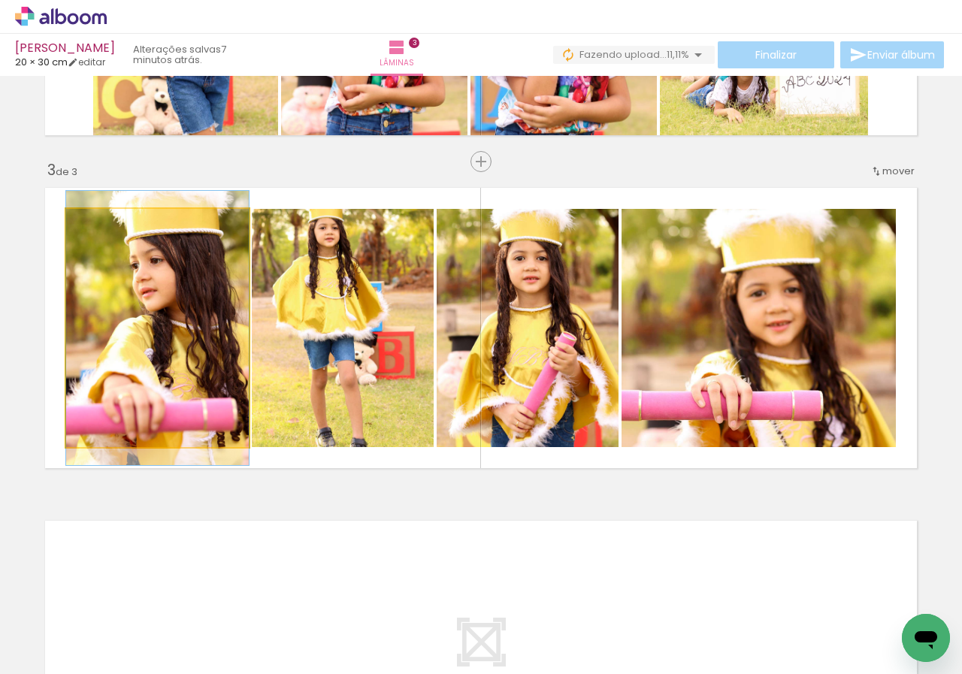
click at [210, 324] on quentale-photo at bounding box center [157, 328] width 183 height 238
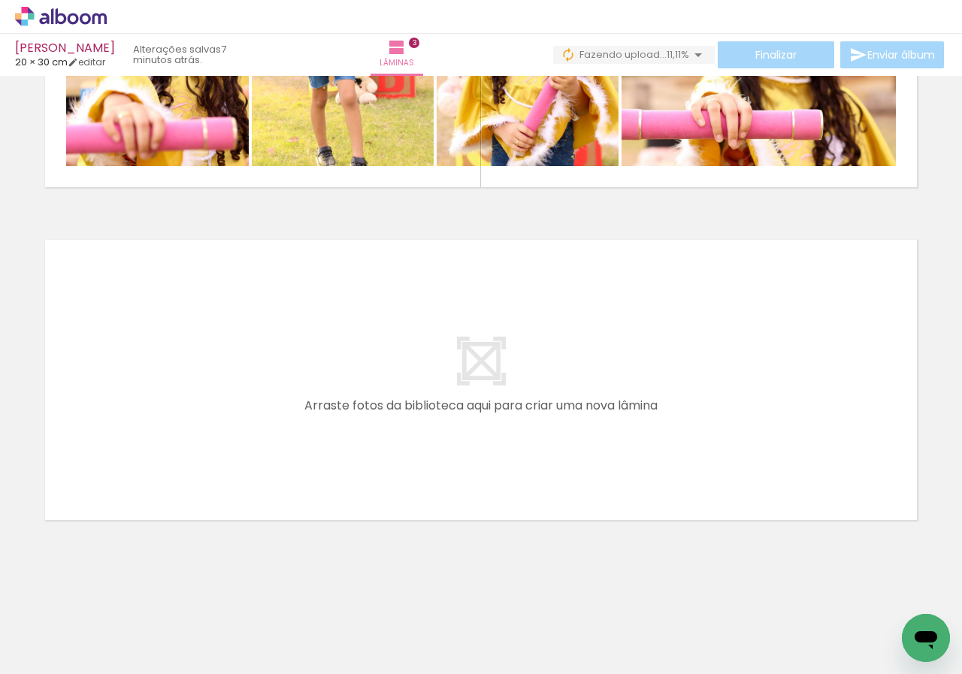
scroll to position [0, 1141]
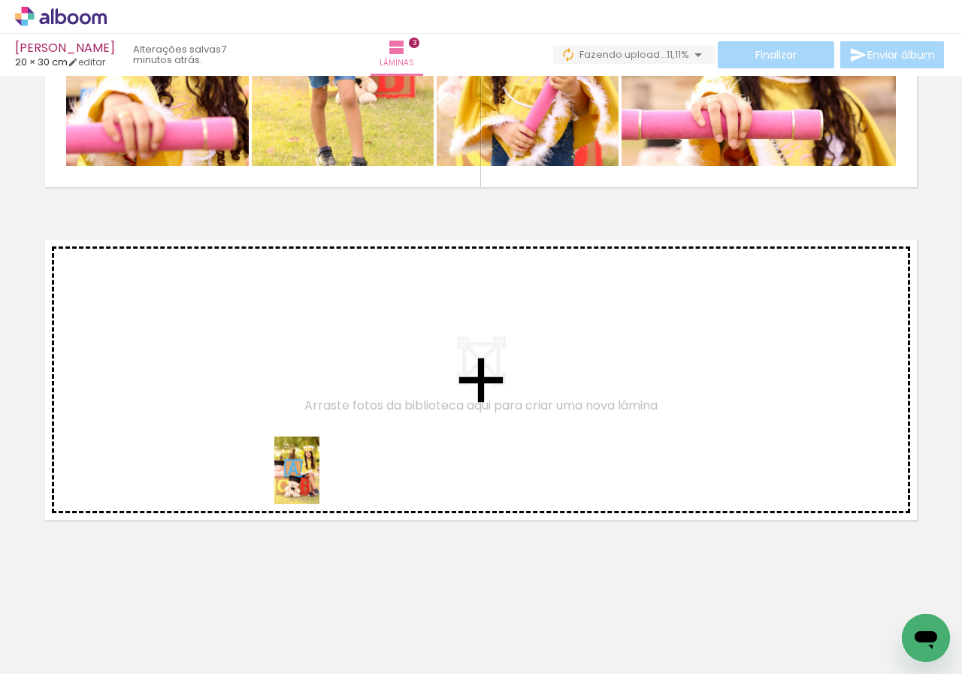
drag, startPoint x: 368, startPoint y: 622, endPoint x: 554, endPoint y: 668, distance: 192.1
click at [308, 425] on quentale-workspace at bounding box center [481, 337] width 962 height 674
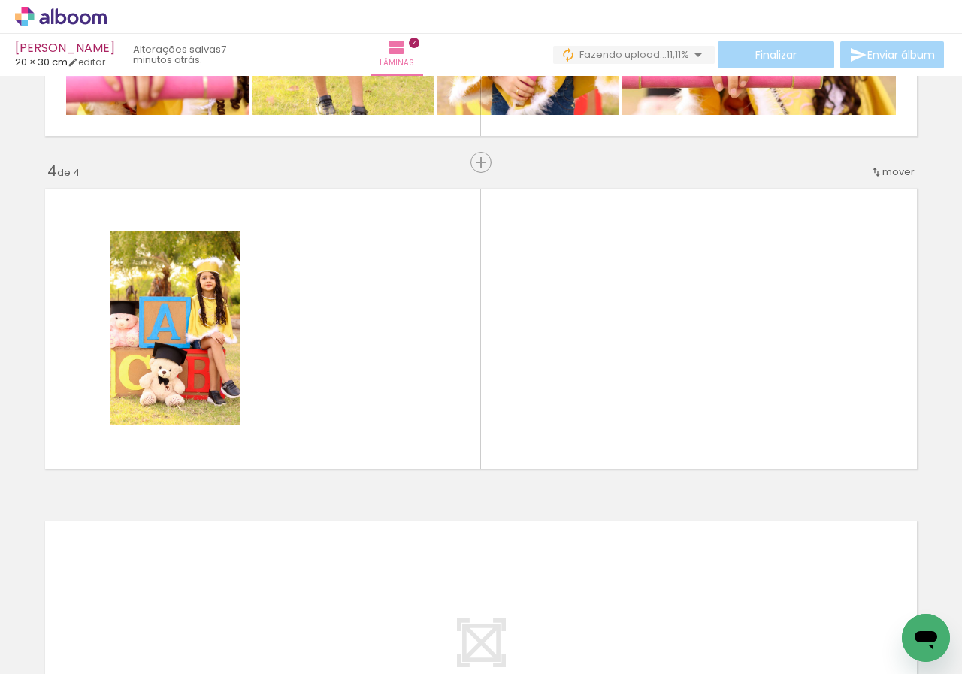
scroll to position [938, 0]
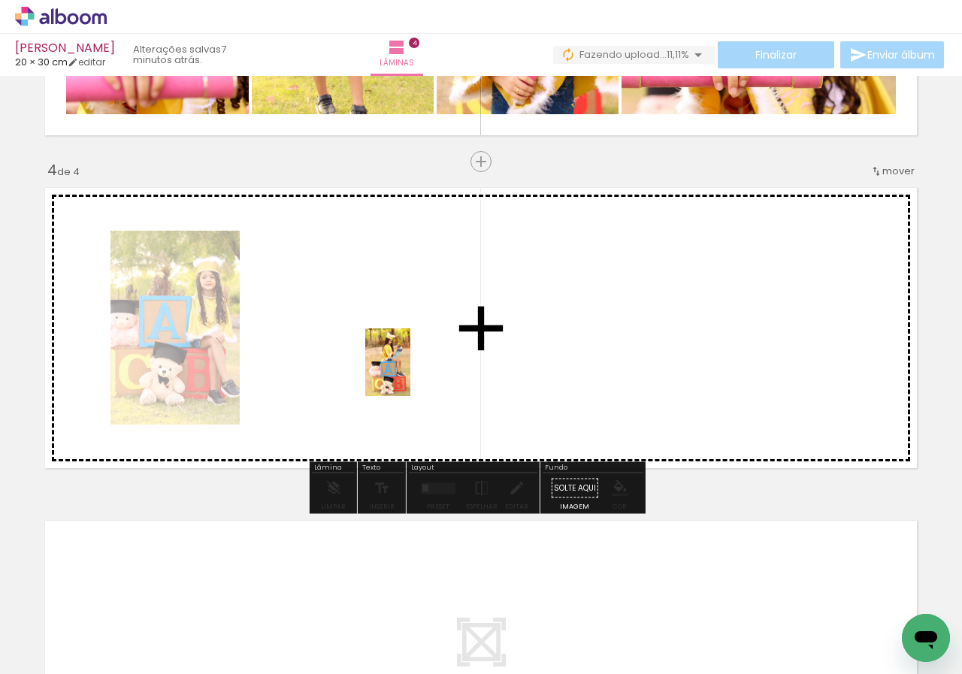
drag, startPoint x: 448, startPoint y: 587, endPoint x: 410, endPoint y: 368, distance: 222.1
click at [410, 368] on quentale-workspace at bounding box center [481, 337] width 962 height 674
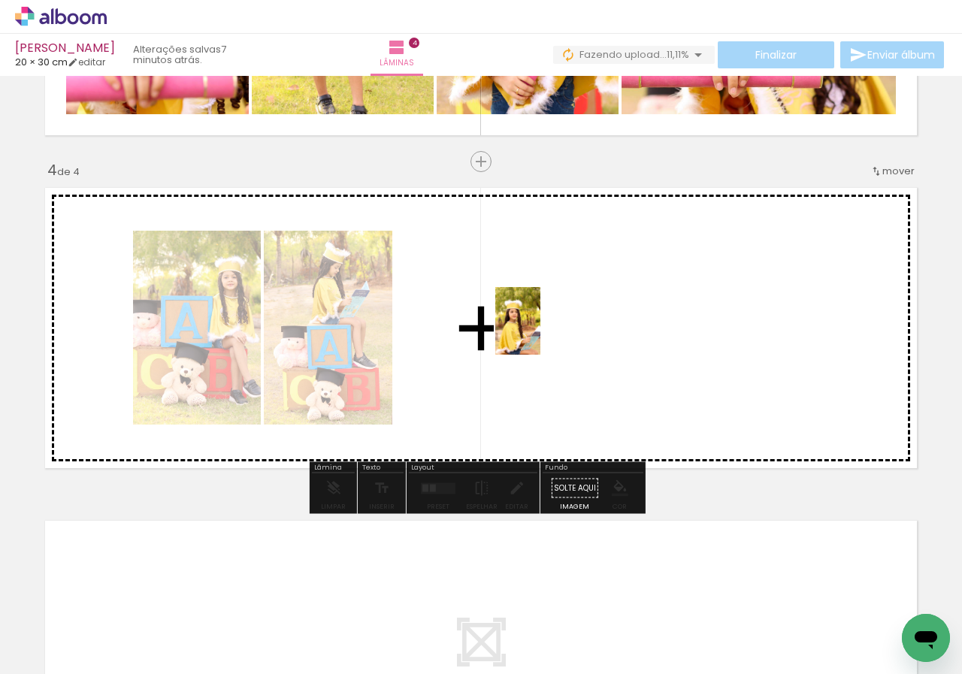
drag, startPoint x: 532, startPoint y: 620, endPoint x: 540, endPoint y: 332, distance: 288.0
click at [540, 332] on quentale-workspace at bounding box center [481, 337] width 962 height 674
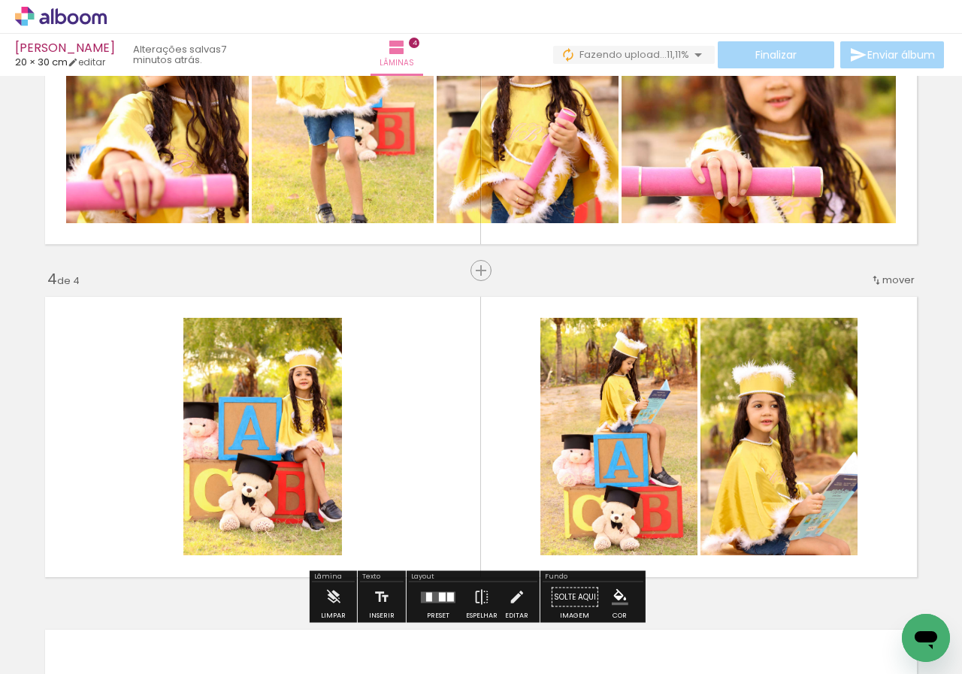
scroll to position [1013, 0]
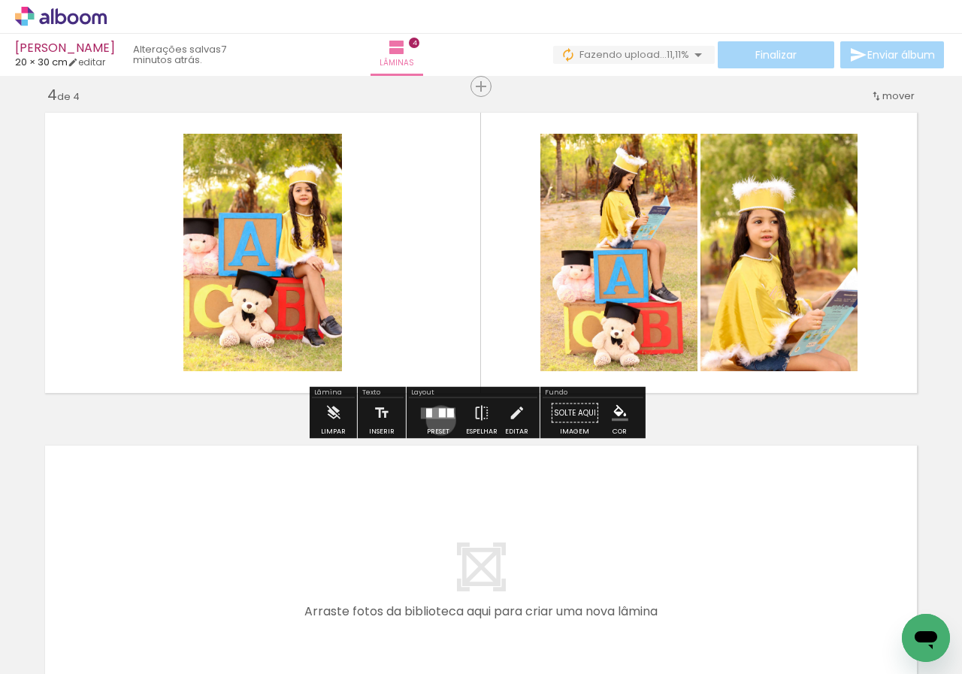
click at [437, 420] on div at bounding box center [438, 413] width 41 height 30
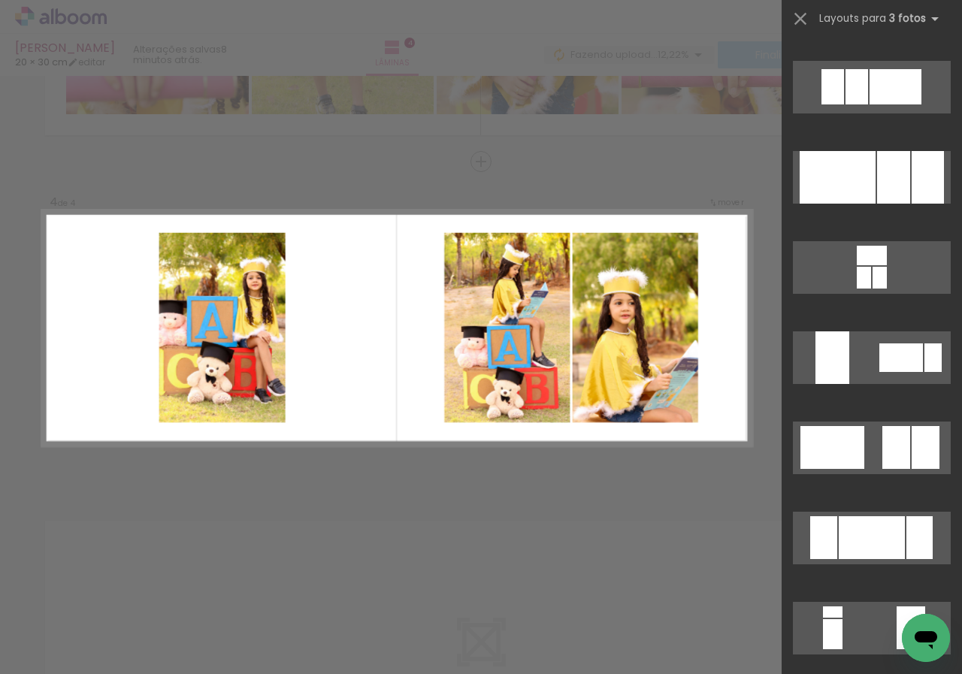
scroll to position [2534, 0]
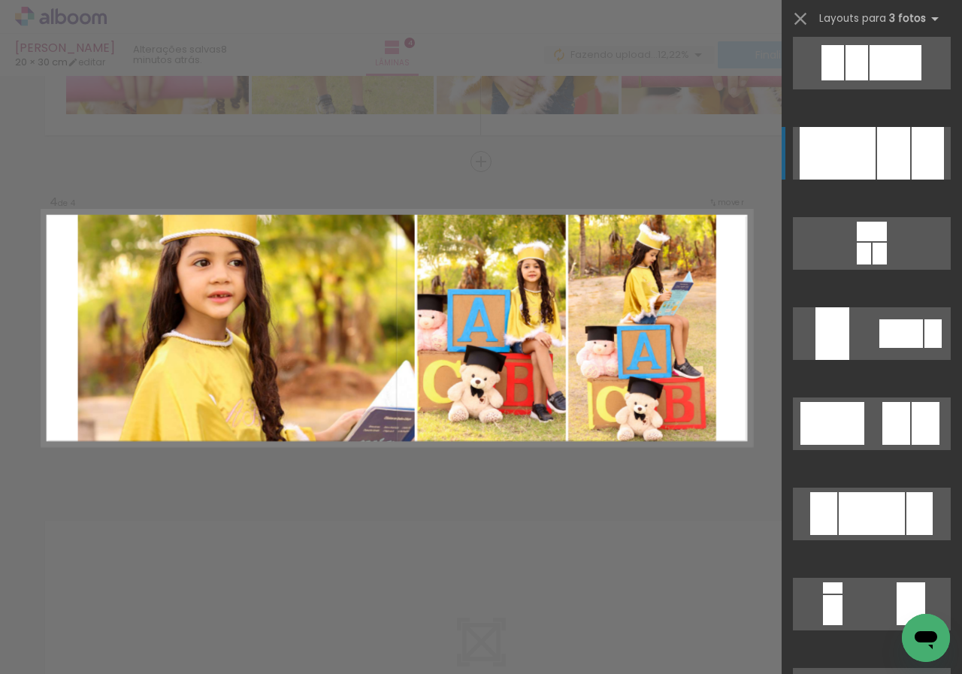
click at [912, 165] on div at bounding box center [928, 153] width 32 height 53
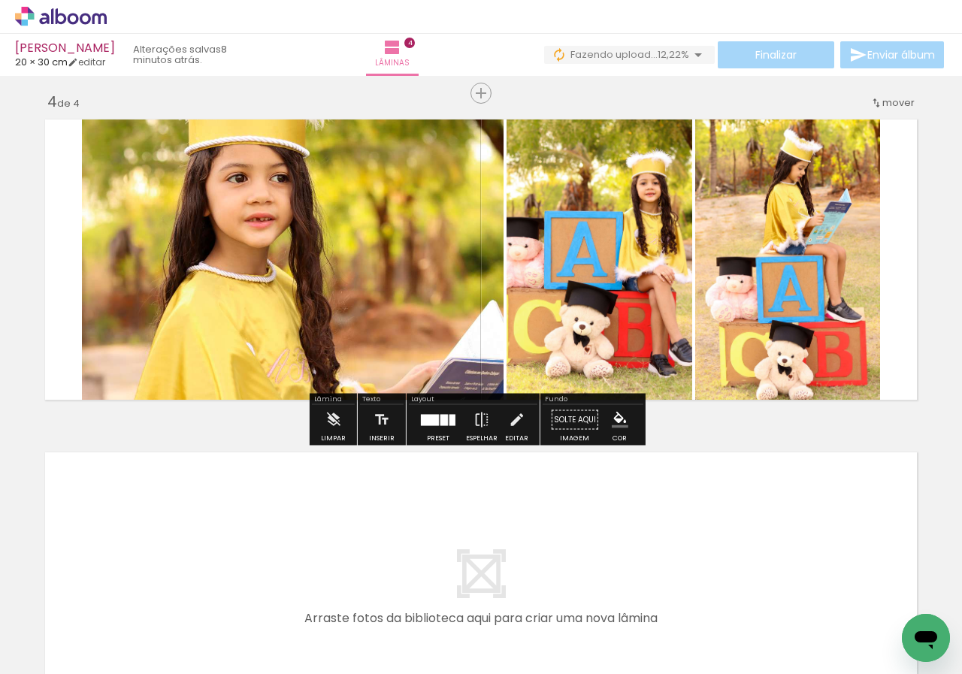
scroll to position [1013, 0]
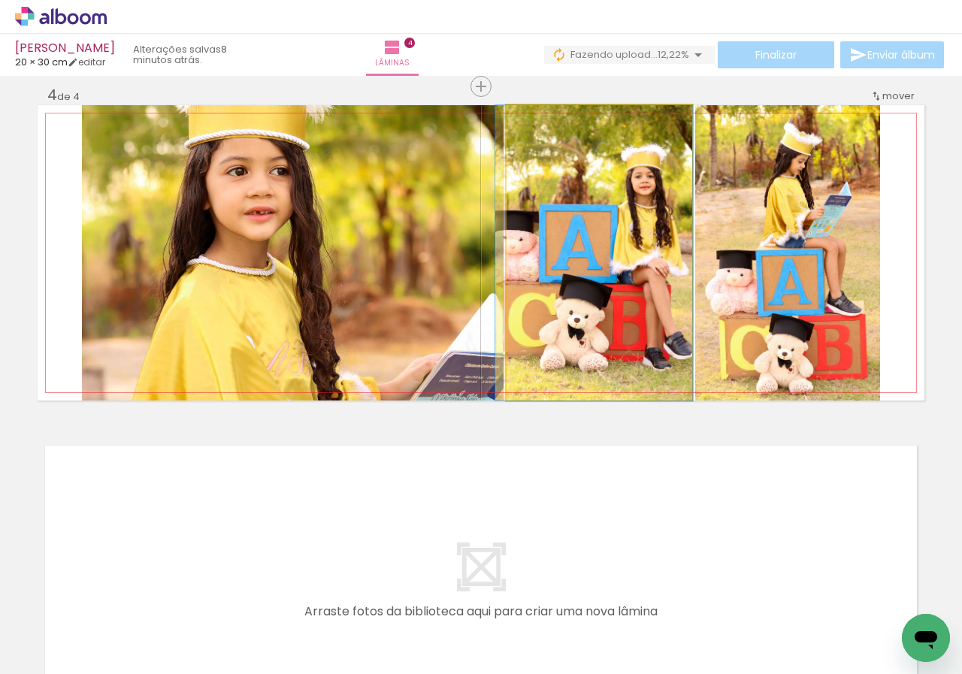
drag, startPoint x: 658, startPoint y: 261, endPoint x: 648, endPoint y: 262, distance: 10.5
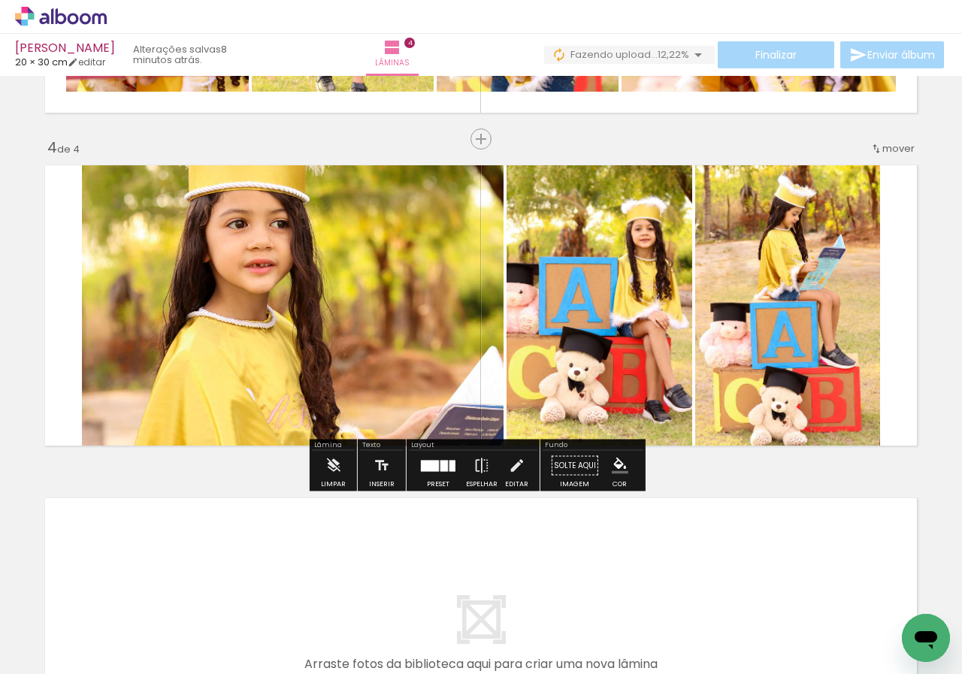
scroll to position [938, 0]
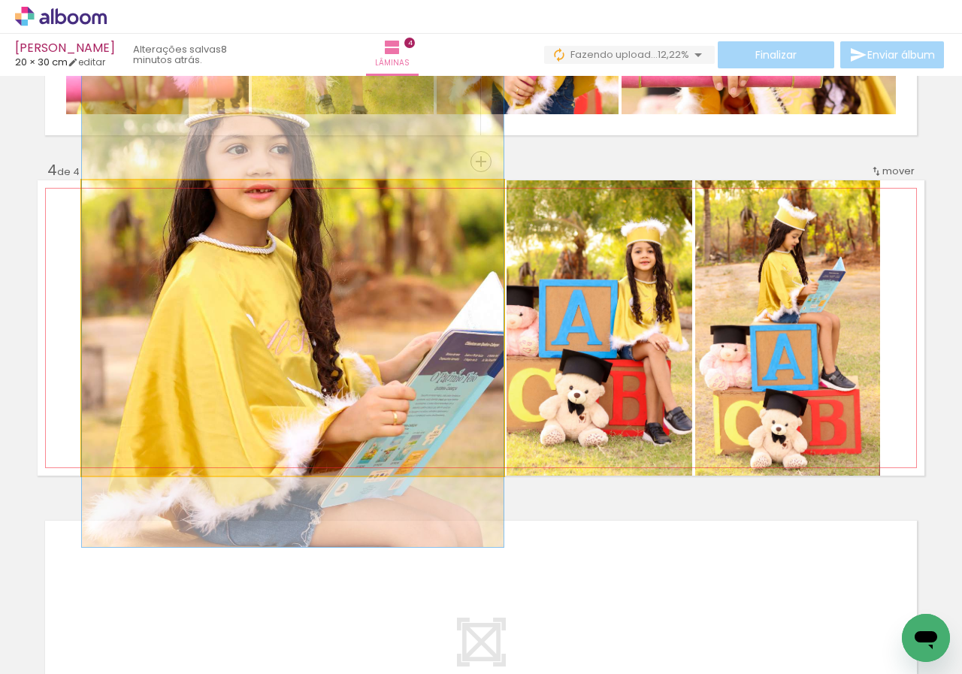
drag, startPoint x: 443, startPoint y: 354, endPoint x: 427, endPoint y: 257, distance: 98.2
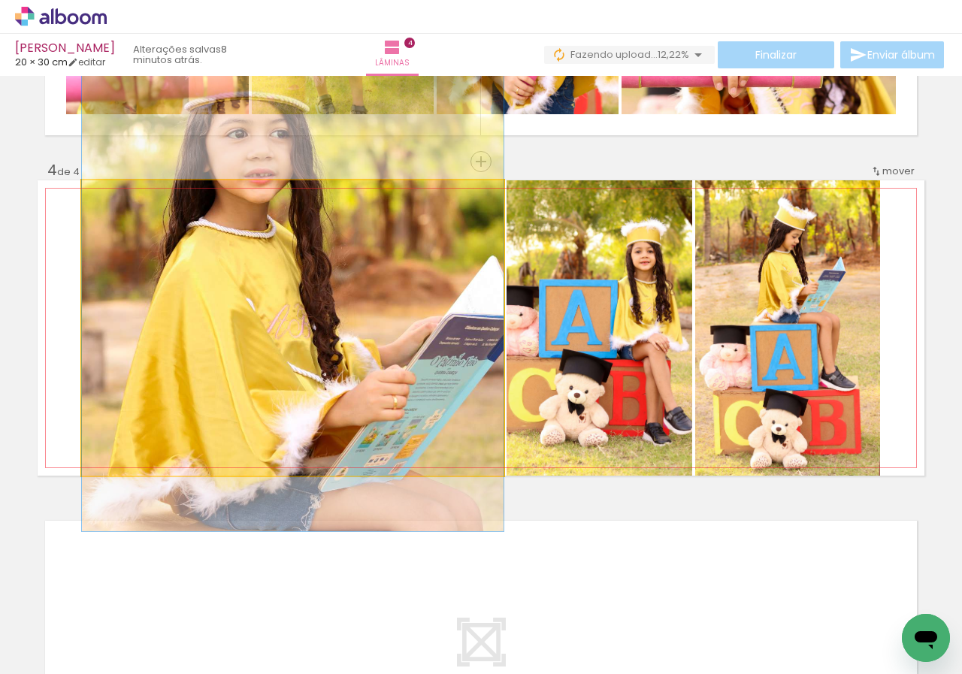
drag, startPoint x: 464, startPoint y: 318, endPoint x: 459, endPoint y: 301, distance: 17.9
drag, startPoint x: 467, startPoint y: 352, endPoint x: 449, endPoint y: 347, distance: 17.9
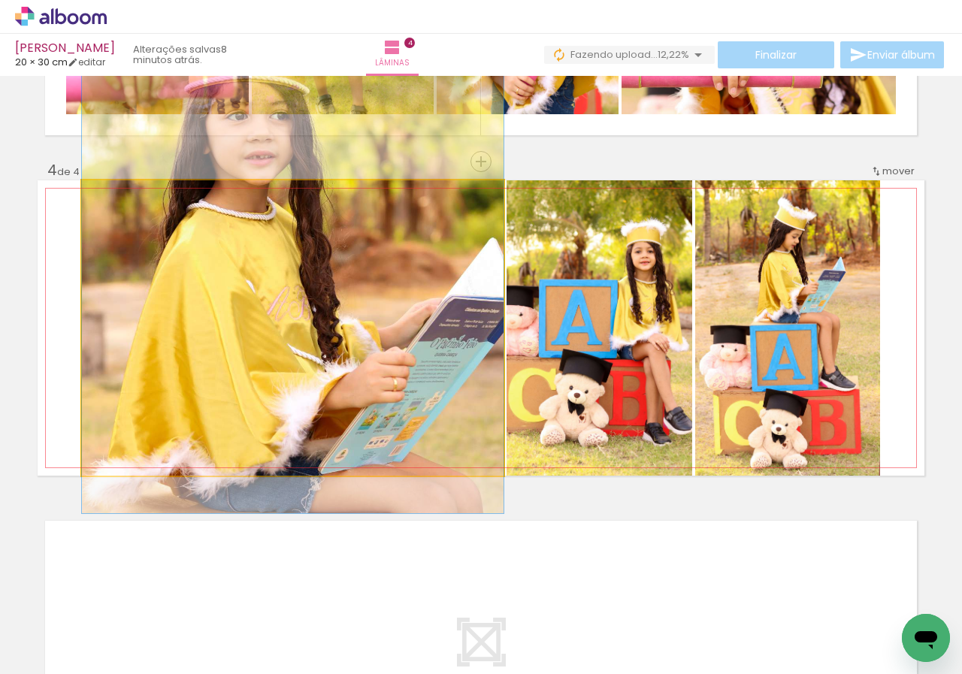
drag, startPoint x: 446, startPoint y: 354, endPoint x: 445, endPoint y: 338, distance: 15.9
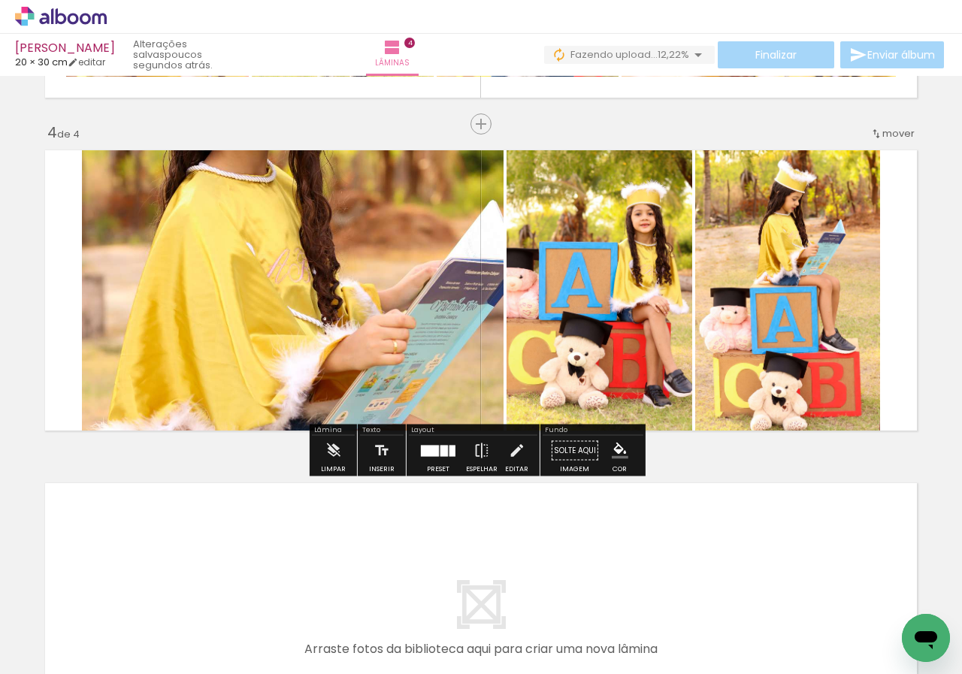
scroll to position [977, 0]
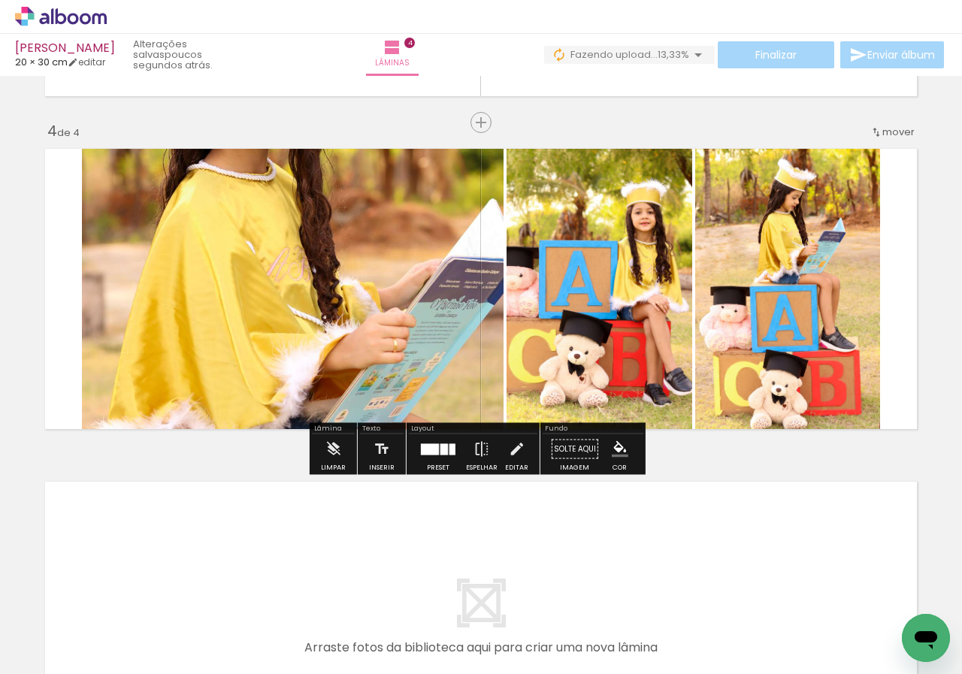
click at [440, 441] on div at bounding box center [438, 449] width 41 height 30
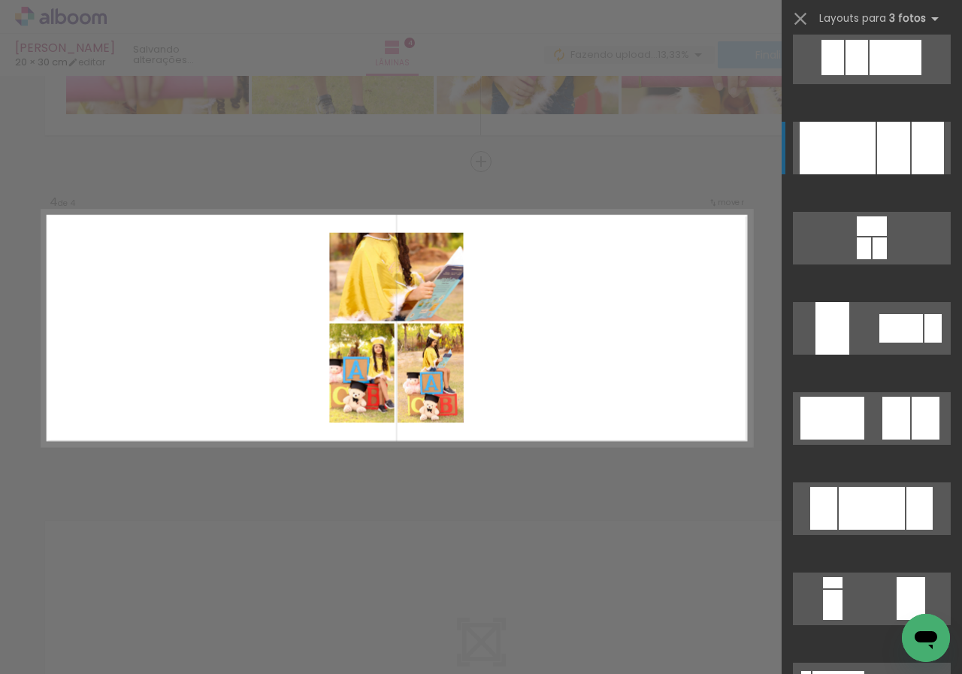
scroll to position [2165, 0]
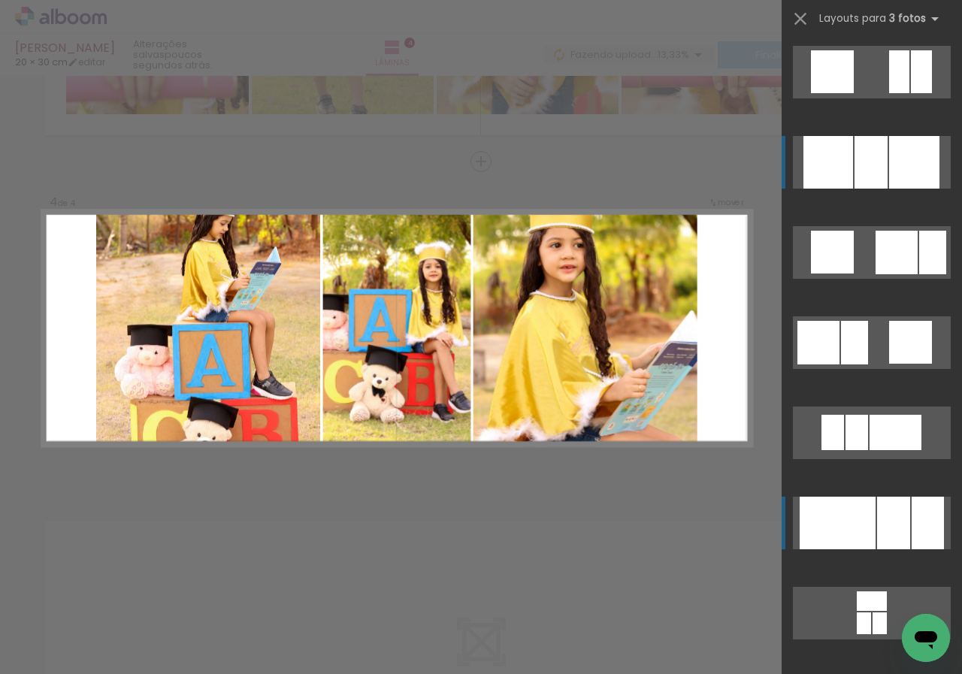
click at [925, 165] on div at bounding box center [914, 162] width 50 height 53
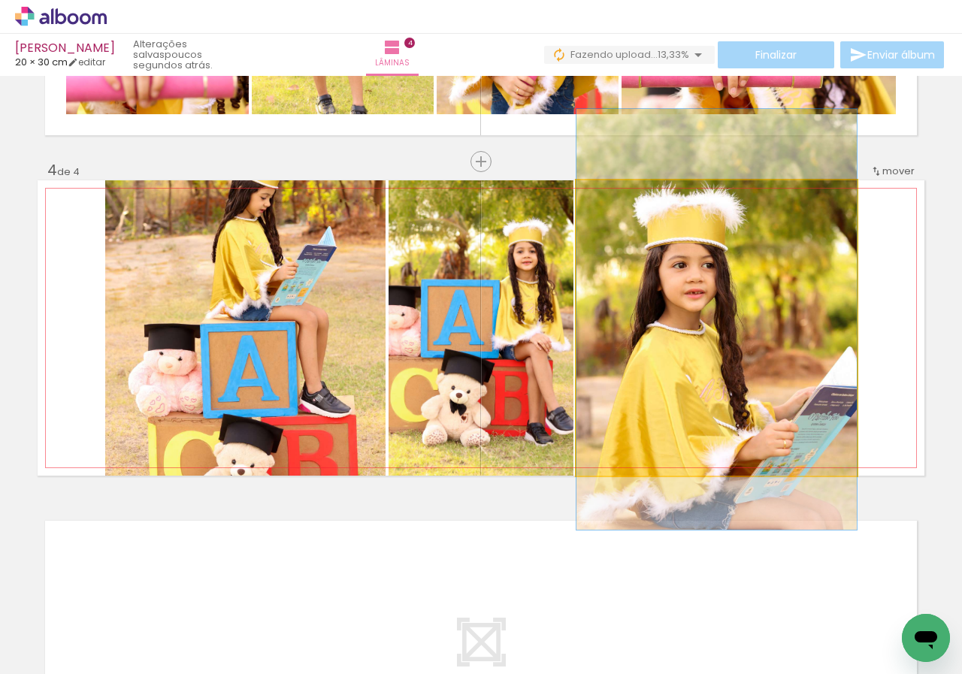
drag, startPoint x: 729, startPoint y: 274, endPoint x: 732, endPoint y: 314, distance: 40.7
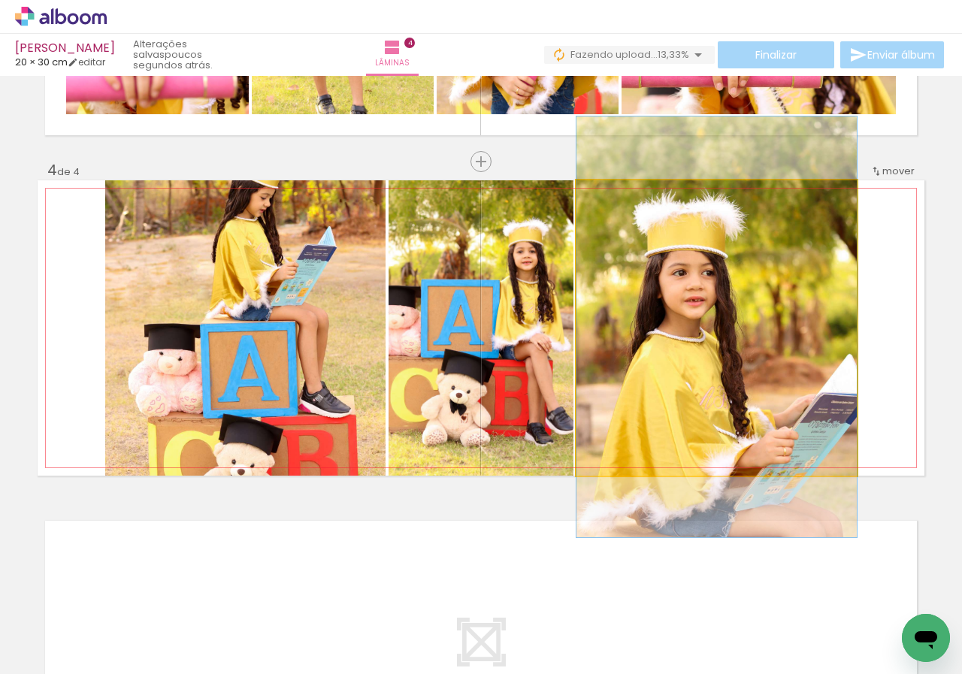
drag, startPoint x: 688, startPoint y: 287, endPoint x: 690, endPoint y: 295, distance: 7.7
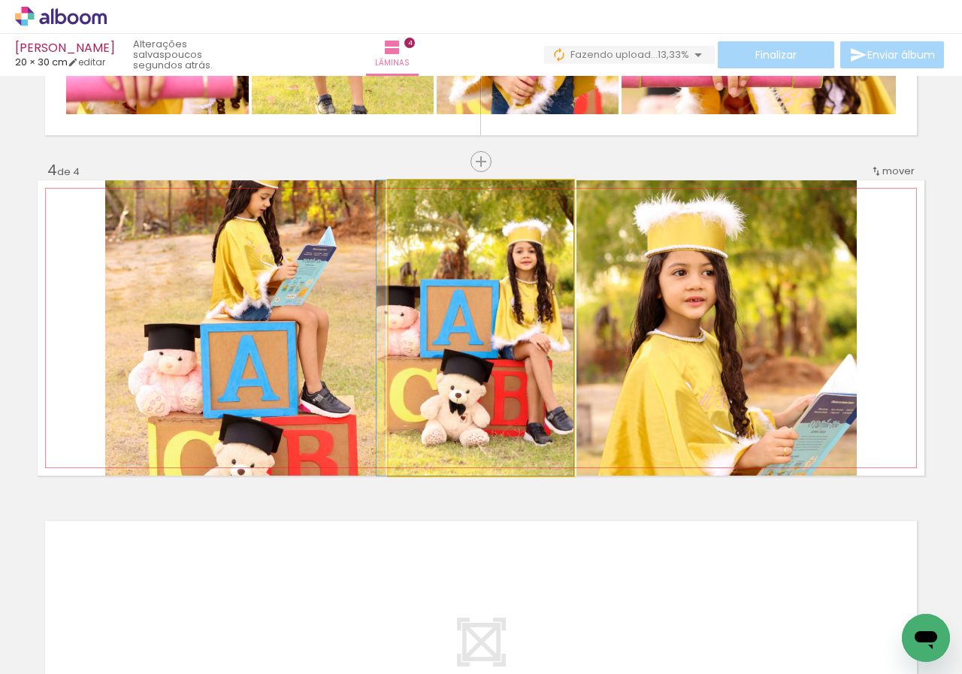
drag, startPoint x: 456, startPoint y: 316, endPoint x: 349, endPoint y: 291, distance: 110.3
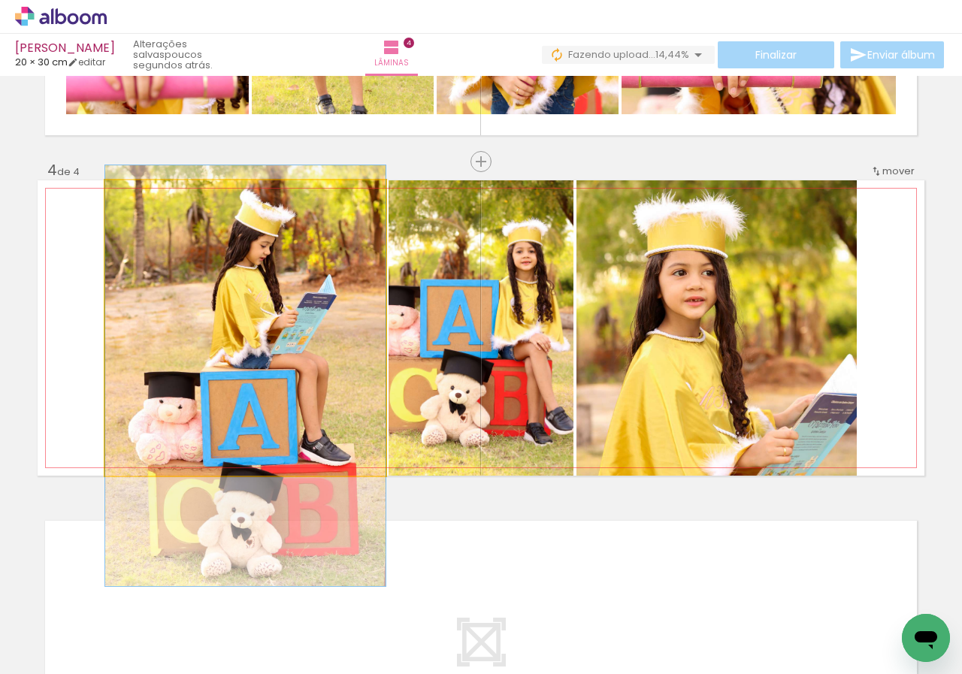
drag, startPoint x: 239, startPoint y: 267, endPoint x: 238, endPoint y: 316, distance: 48.9
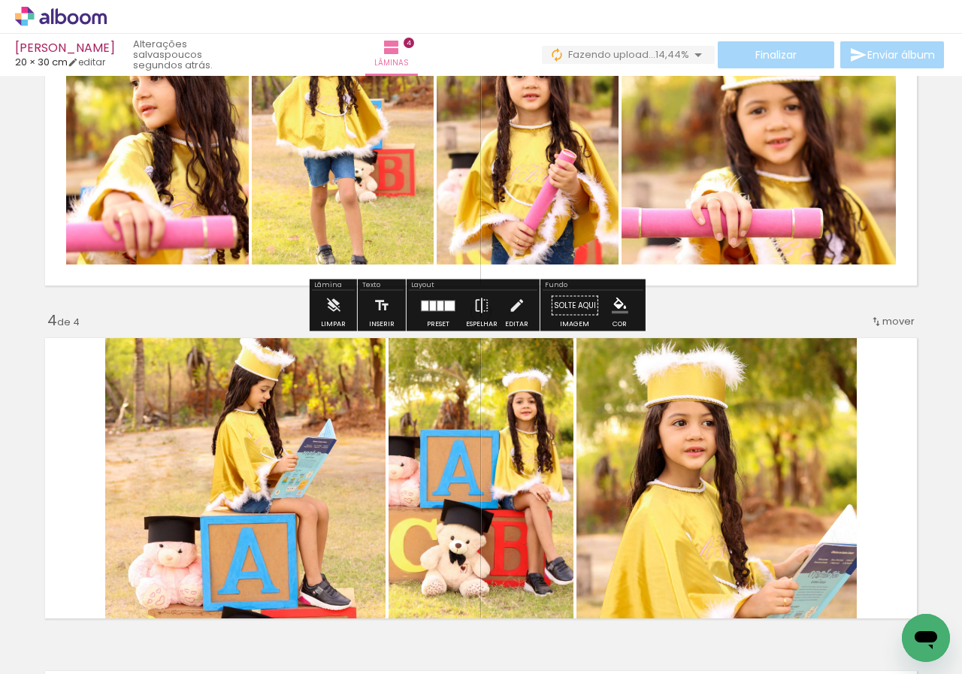
scroll to position [863, 0]
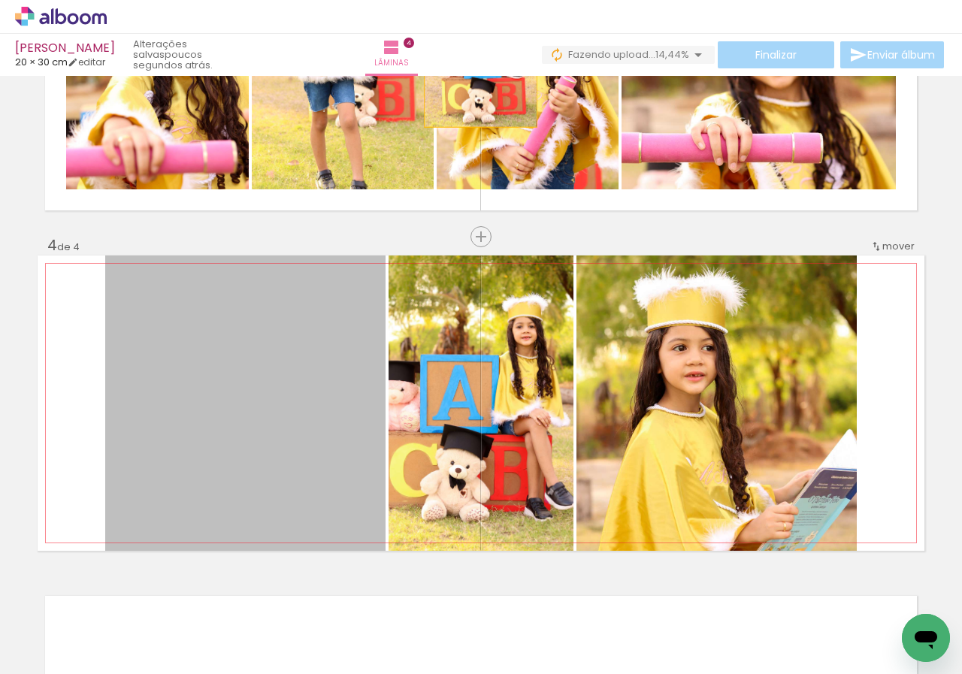
drag, startPoint x: 241, startPoint y: 443, endPoint x: 479, endPoint y: 68, distance: 445.0
click at [479, 0] on div "Maria Rita 20 × 30 cm editar poucos segundos atrás. Lâminas 4 Finalizar Enviar …" at bounding box center [481, 0] width 962 height 0
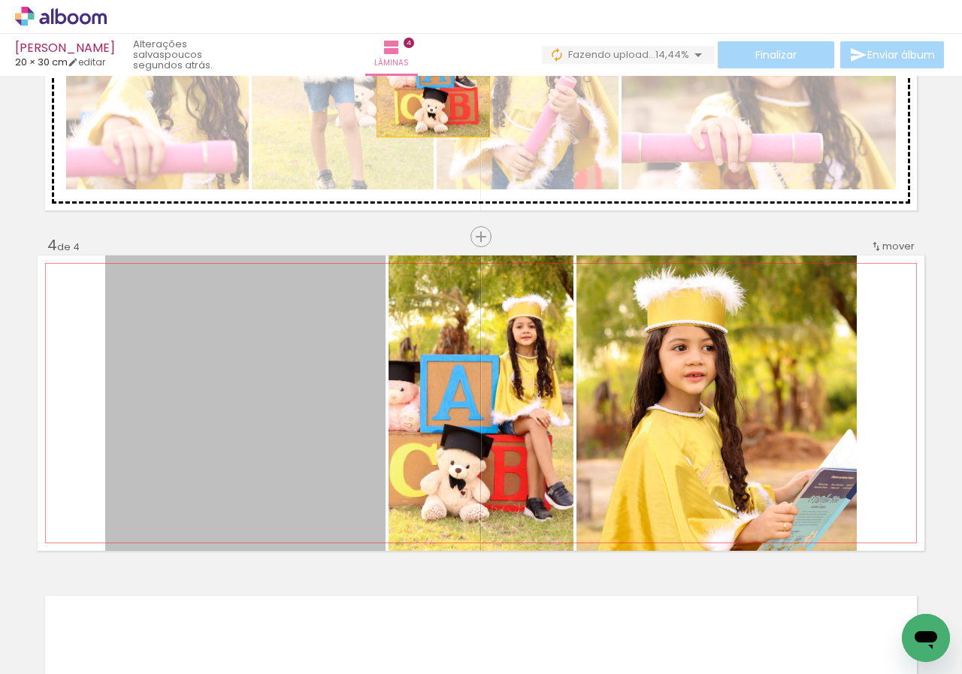
drag, startPoint x: 252, startPoint y: 455, endPoint x: 428, endPoint y: 77, distance: 417.0
click at [428, 77] on div "Inserir lâmina 1 de 4 Inserir lâmina 2 de 4 Inserir lâmina 3 de 4 Inserir lâmin…" at bounding box center [481, 51] width 962 height 1666
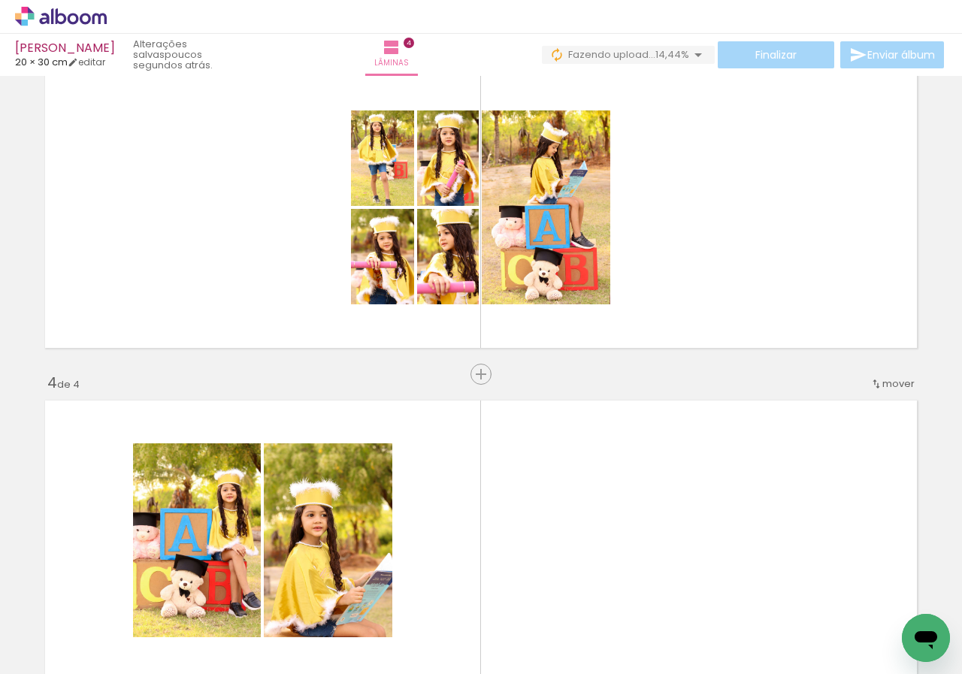
scroll to position [713, 0]
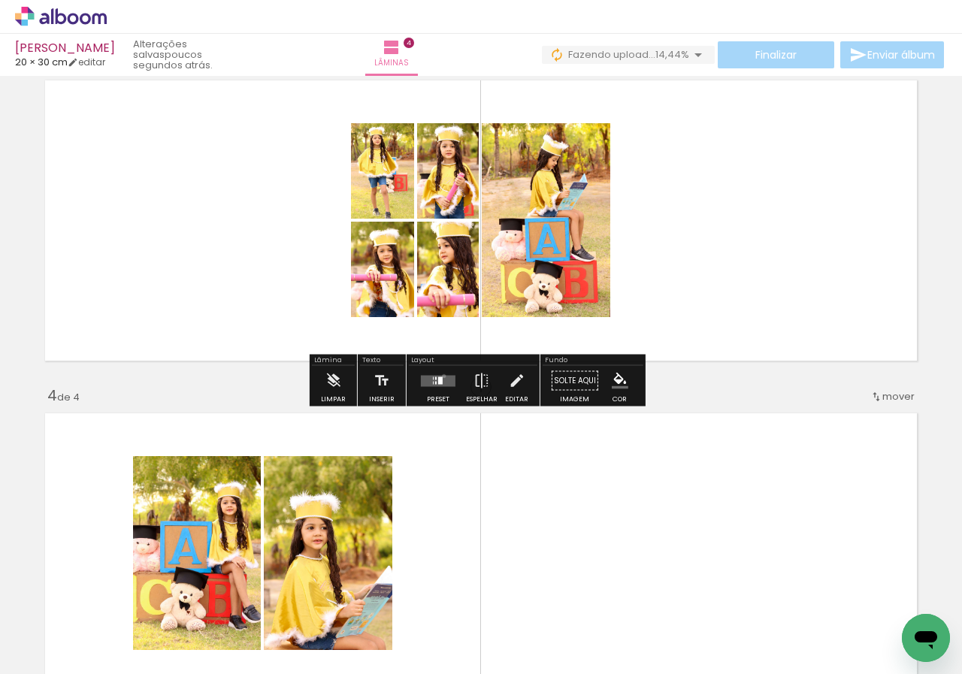
click at [440, 376] on quentale-layouter at bounding box center [438, 380] width 35 height 11
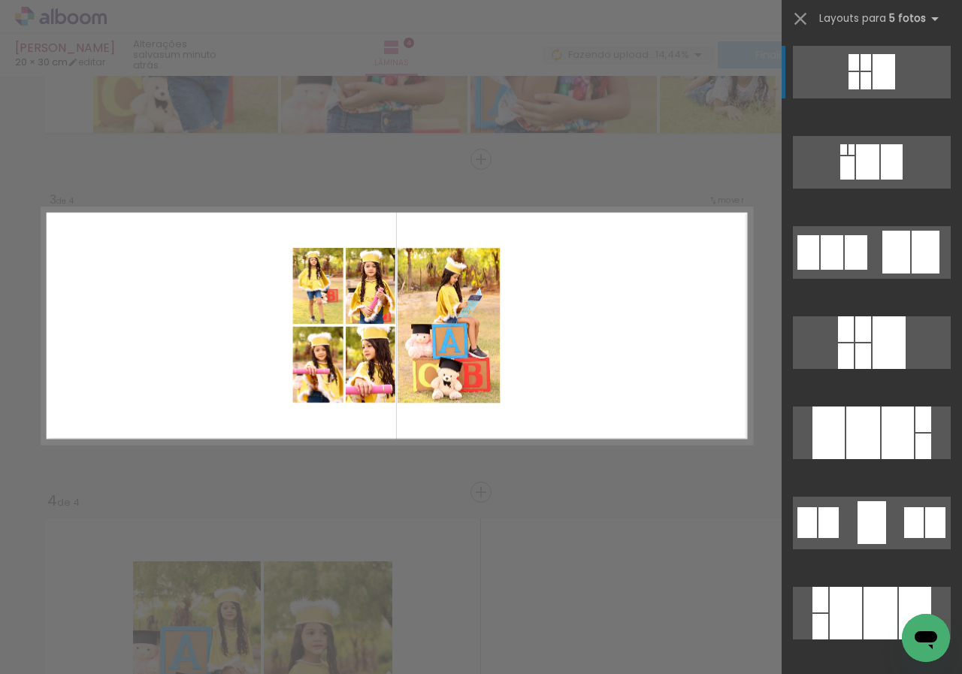
scroll to position [605, 0]
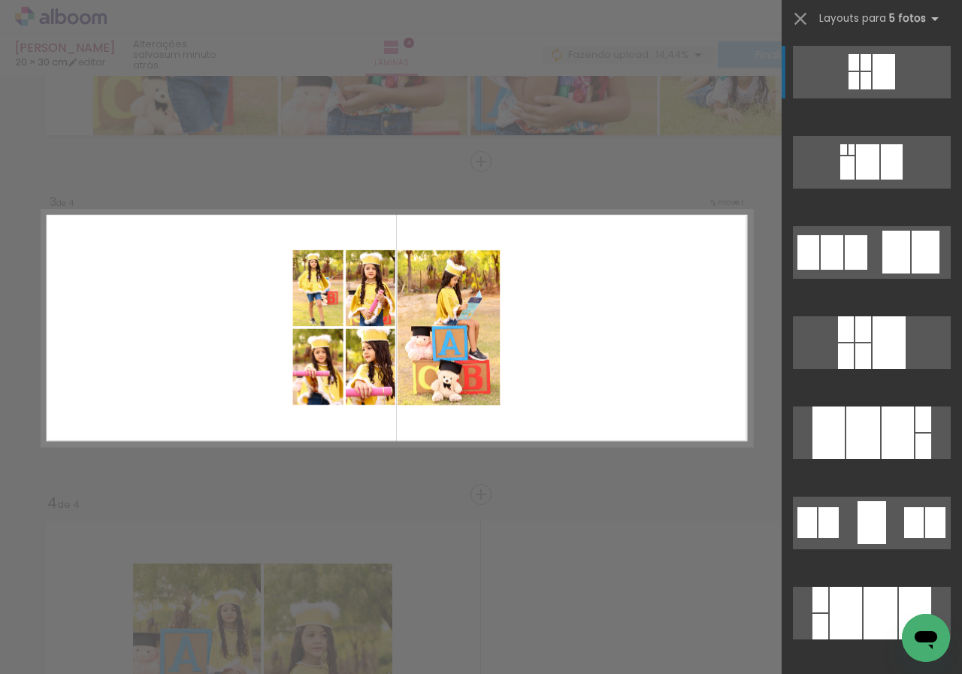
click at [537, 516] on div "Confirmar Cancelar" at bounding box center [481, 321] width 962 height 1701
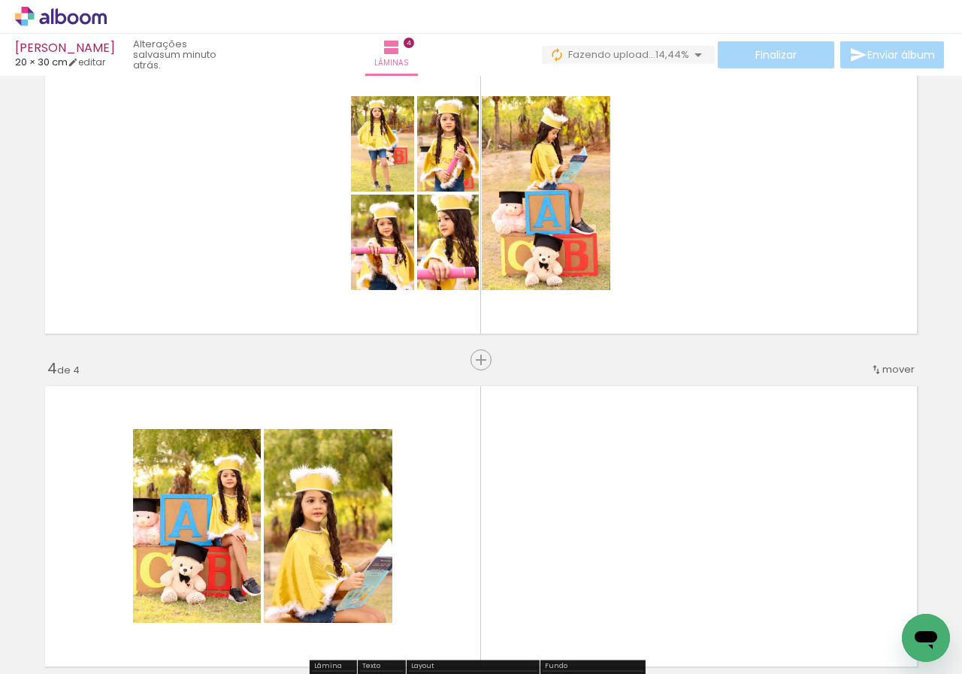
scroll to position [755, 0]
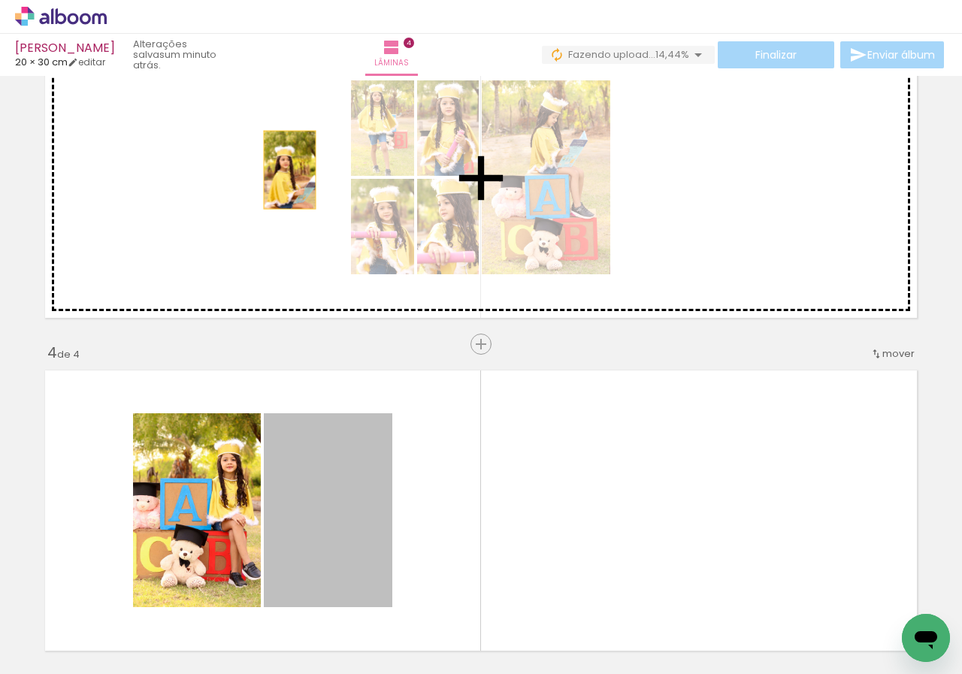
drag, startPoint x: 301, startPoint y: 495, endPoint x: 198, endPoint y: 523, distance: 106.9
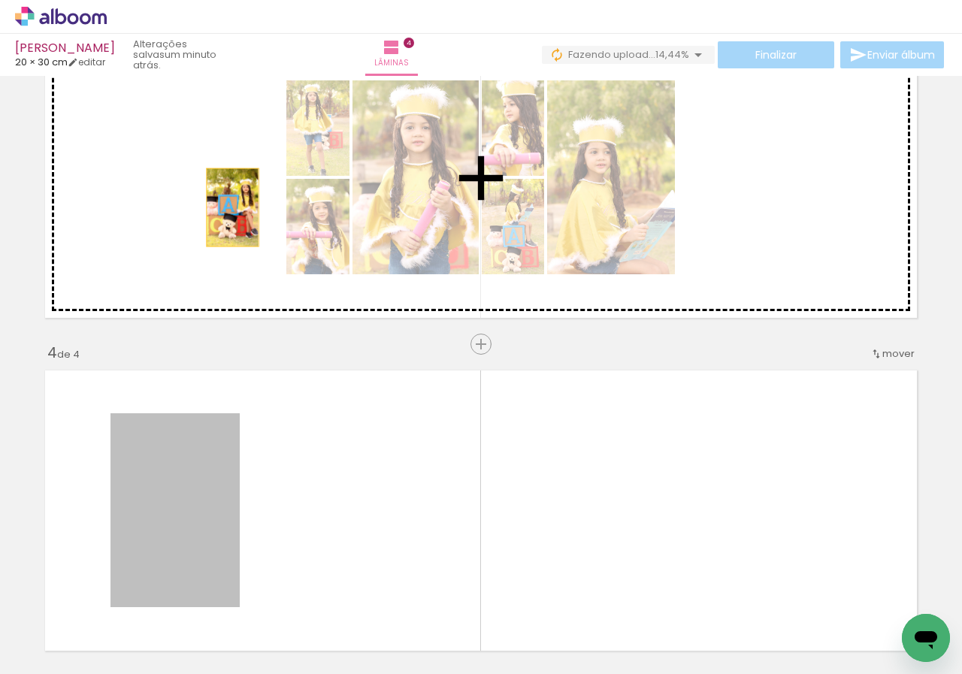
drag, startPoint x: 201, startPoint y: 519, endPoint x: 246, endPoint y: 210, distance: 312.2
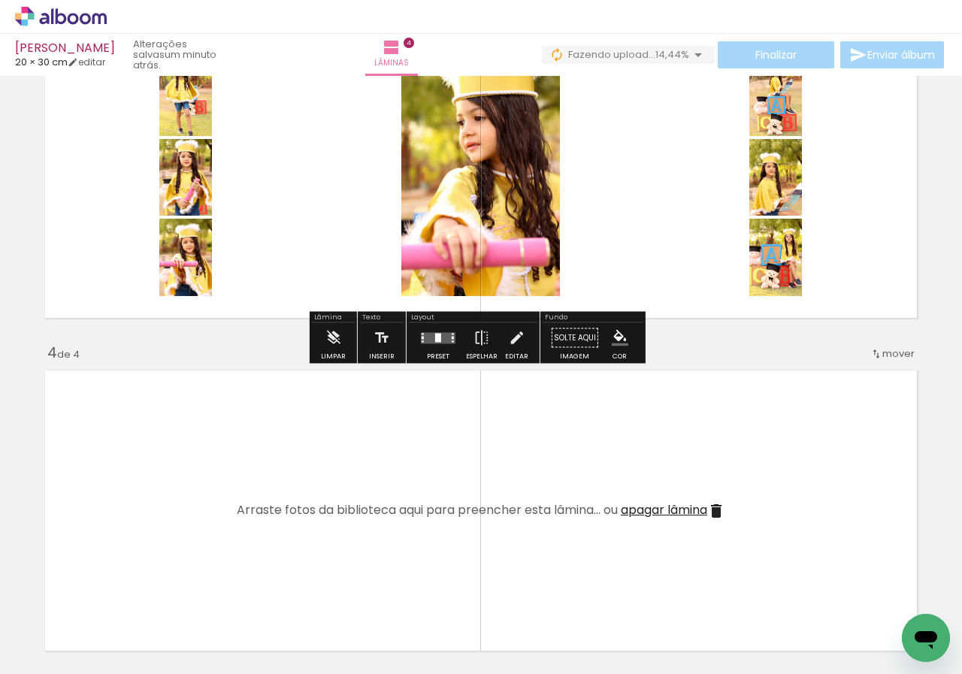
click at [446, 340] on quentale-layouter at bounding box center [438, 337] width 35 height 11
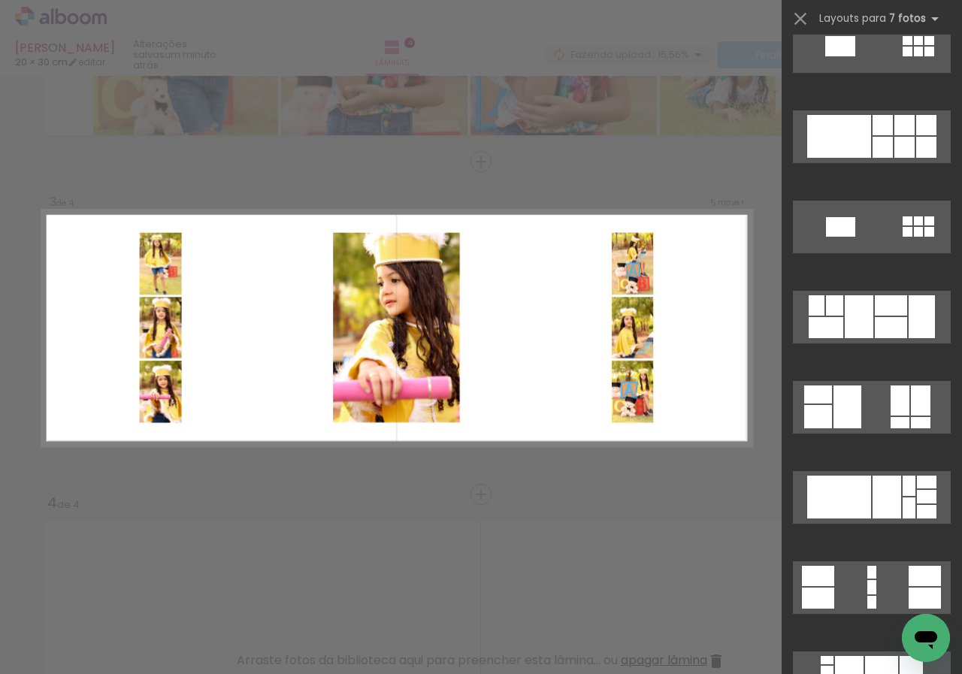
scroll to position [5155, 0]
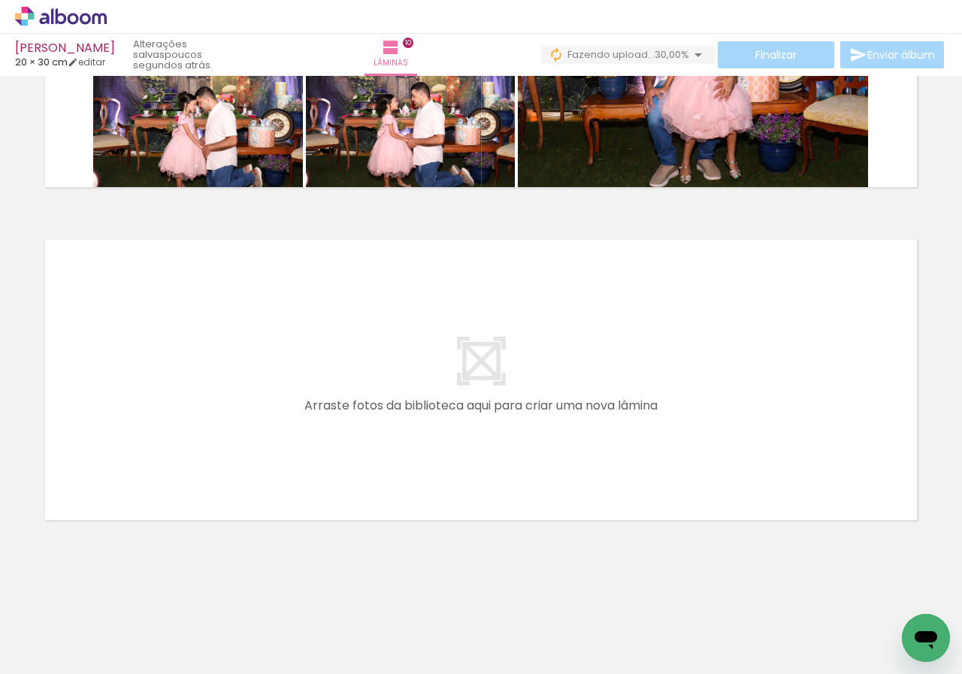
scroll to position [0, 4529]
drag, startPoint x: 417, startPoint y: 634, endPoint x: 447, endPoint y: 625, distance: 31.4
click at [362, 498] on quentale-workspace at bounding box center [481, 337] width 962 height 674
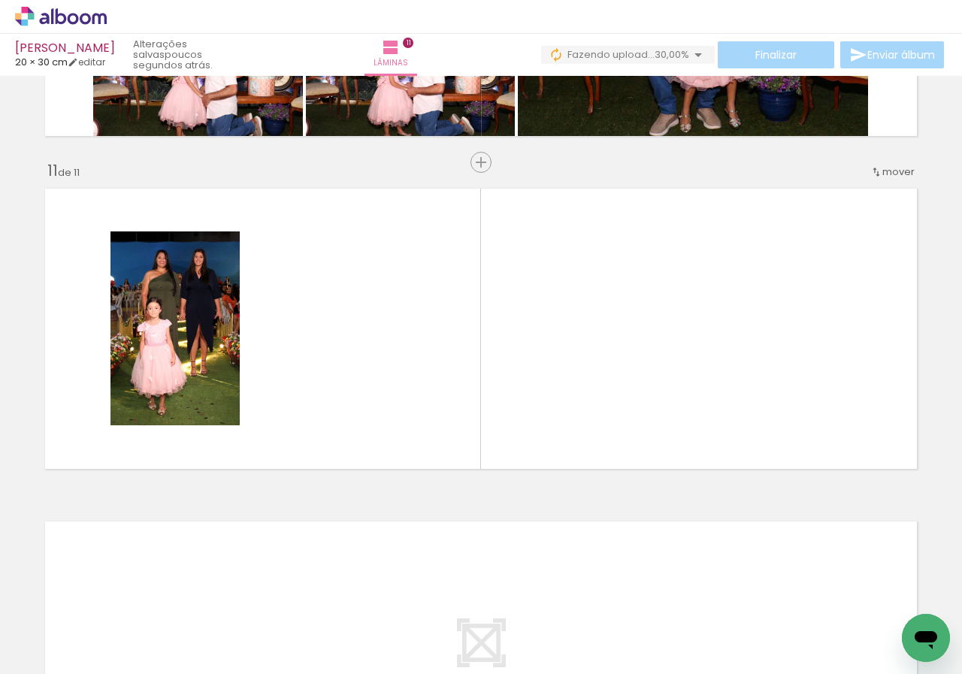
scroll to position [3269, 0]
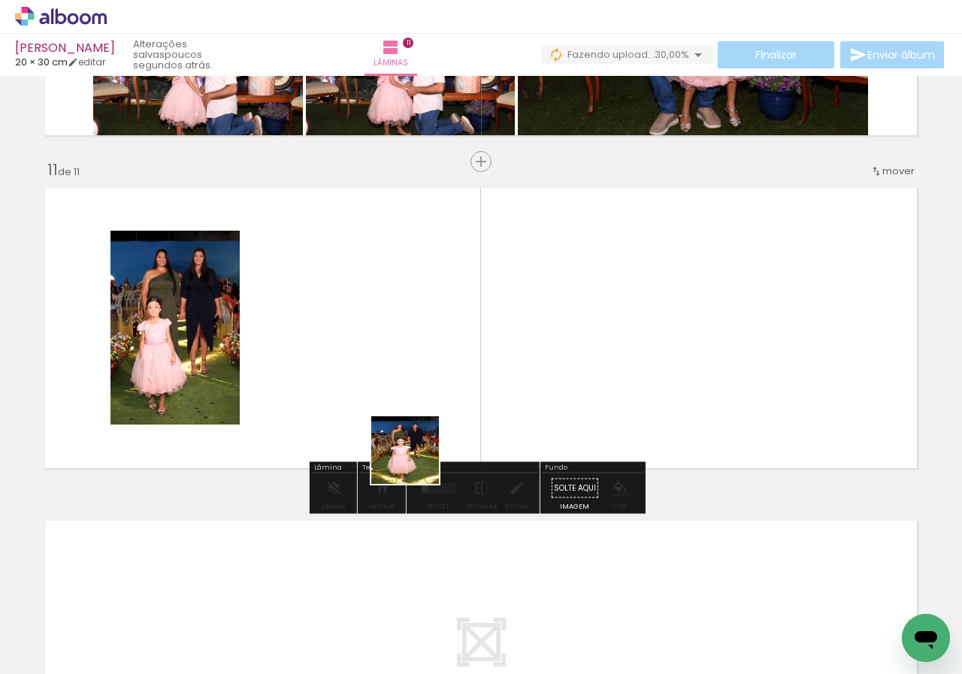
drag, startPoint x: 434, startPoint y: 499, endPoint x: 359, endPoint y: 345, distance: 171.4
click at [359, 345] on quentale-workspace at bounding box center [481, 337] width 962 height 674
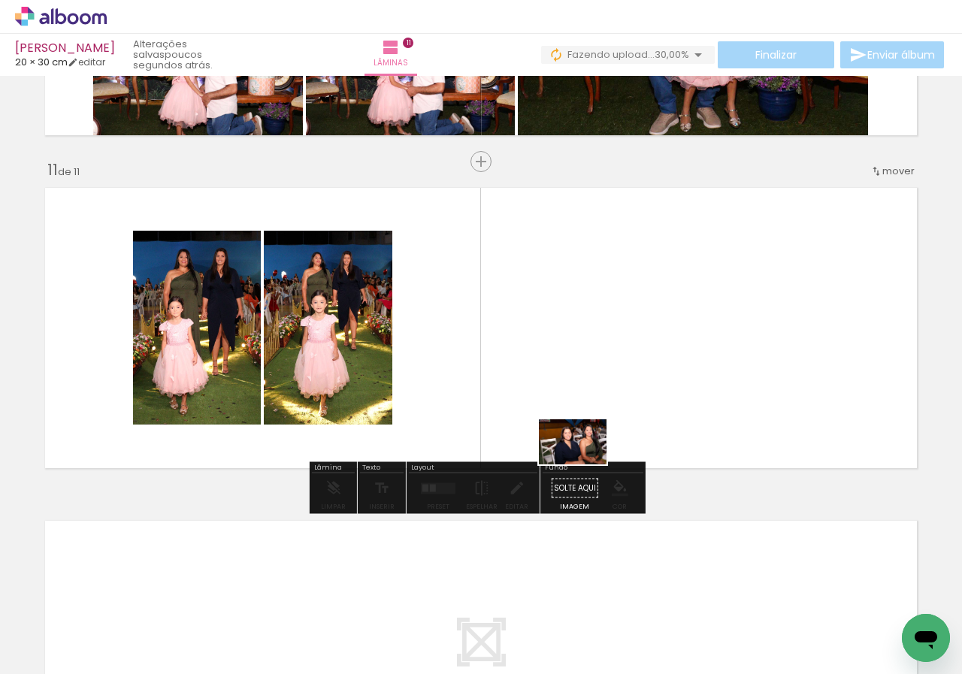
drag, startPoint x: 584, startPoint y: 615, endPoint x: 584, endPoint y: 465, distance: 150.3
click at [584, 465] on quentale-workspace at bounding box center [481, 337] width 962 height 674
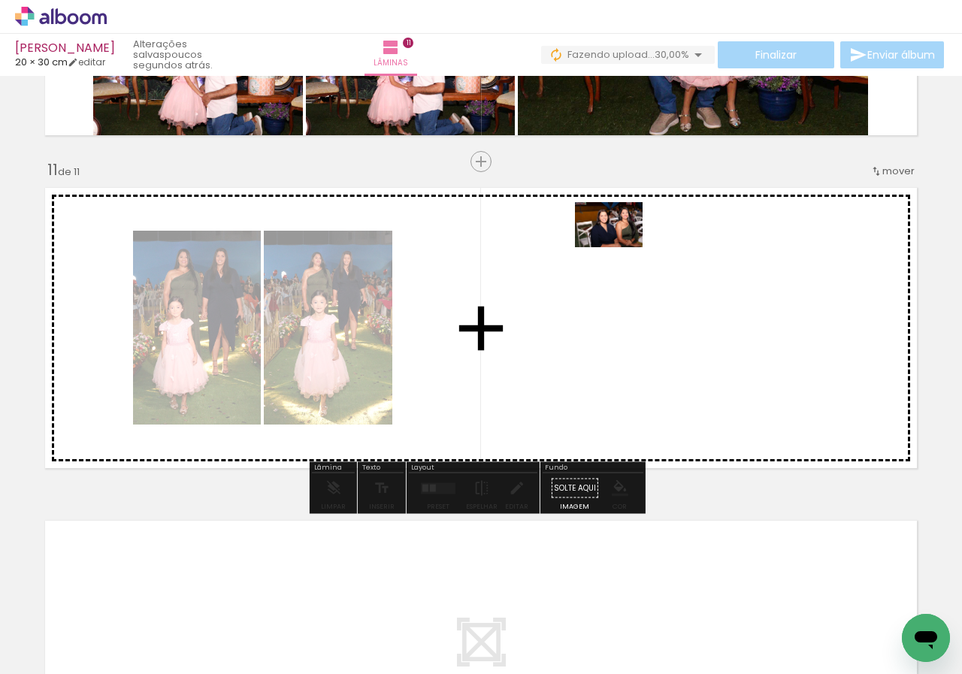
drag, startPoint x: 598, startPoint y: 627, endPoint x: 620, endPoint y: 247, distance: 380.2
click at [620, 247] on quentale-workspace at bounding box center [481, 337] width 962 height 674
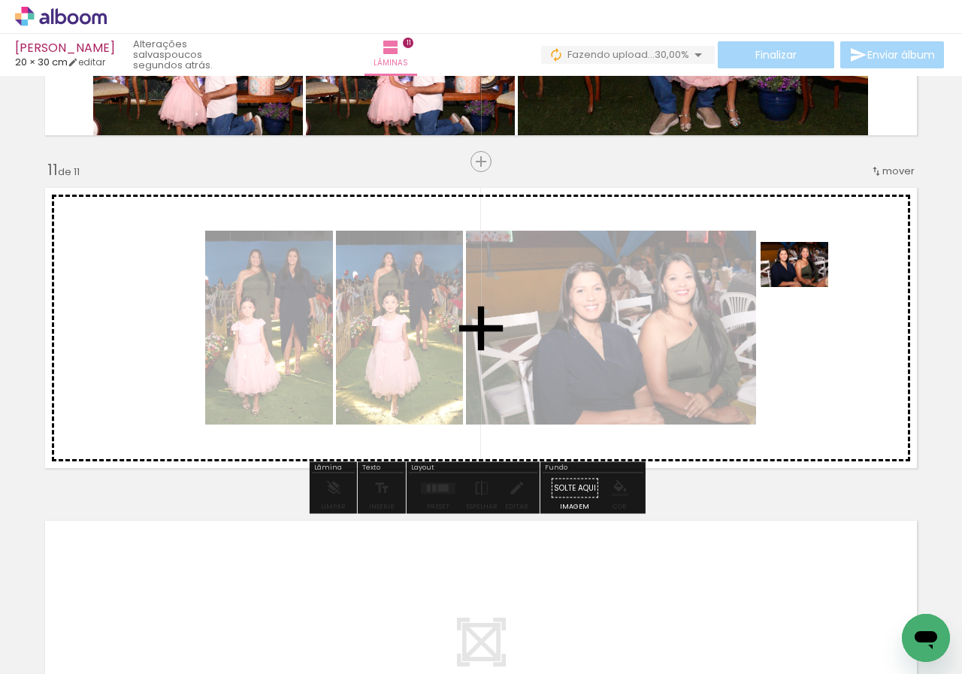
drag, startPoint x: 685, startPoint y: 614, endPoint x: 806, endPoint y: 287, distance: 348.4
click at [806, 287] on quentale-workspace at bounding box center [481, 337] width 962 height 674
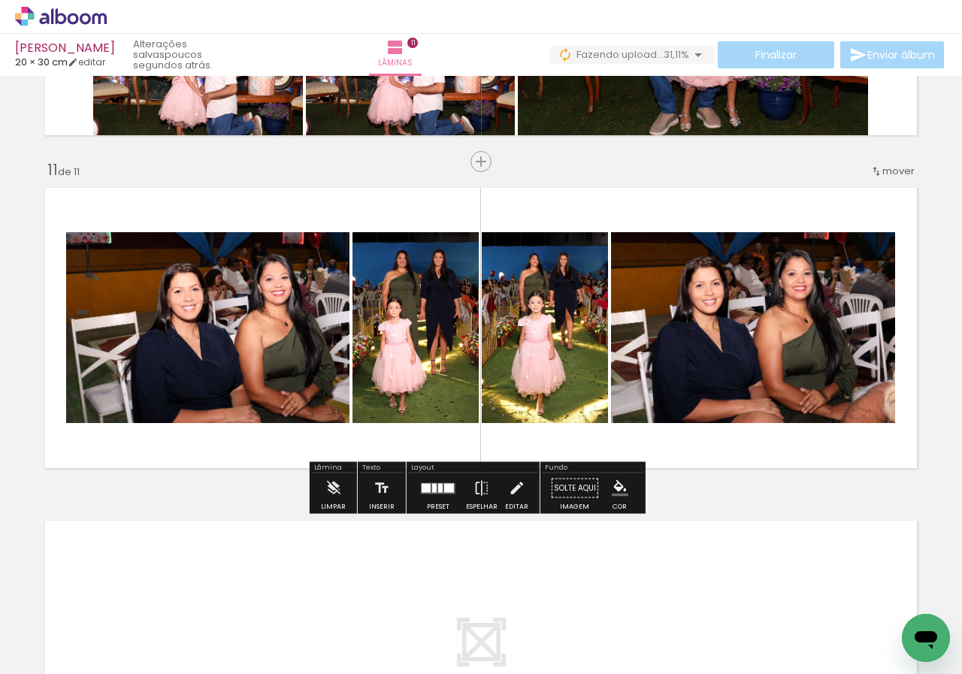
click at [433, 478] on div at bounding box center [438, 489] width 41 height 30
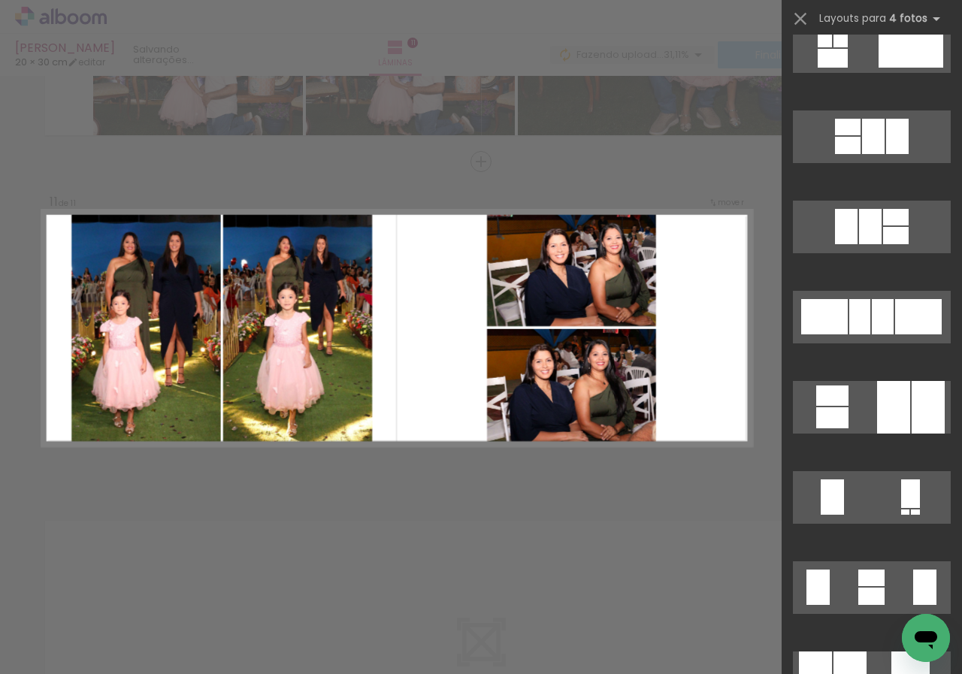
scroll to position [977, 0]
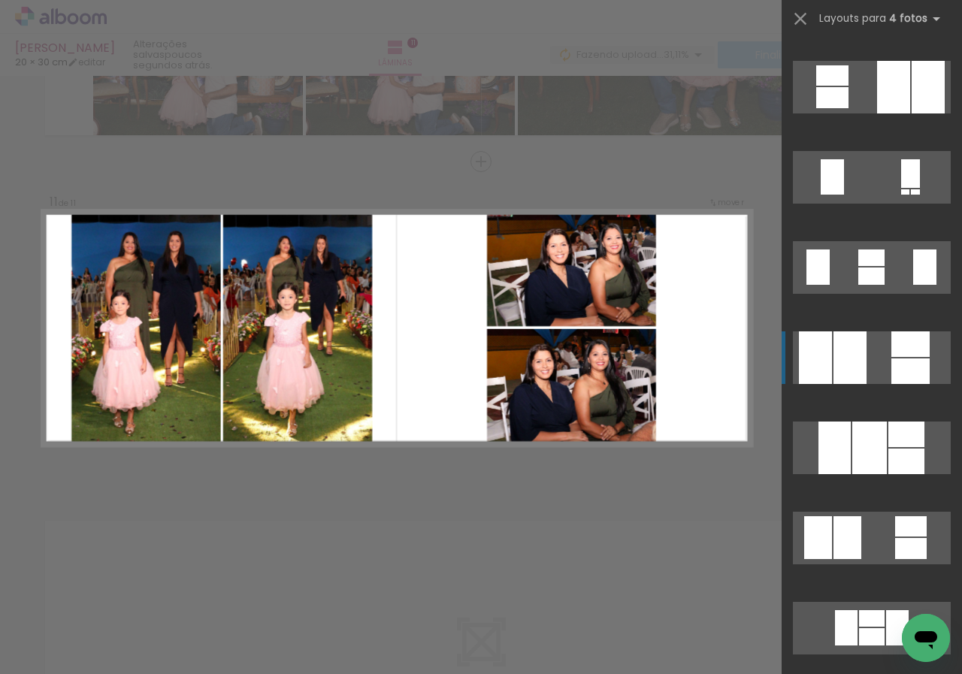
click at [891, 354] on div at bounding box center [910, 344] width 38 height 26
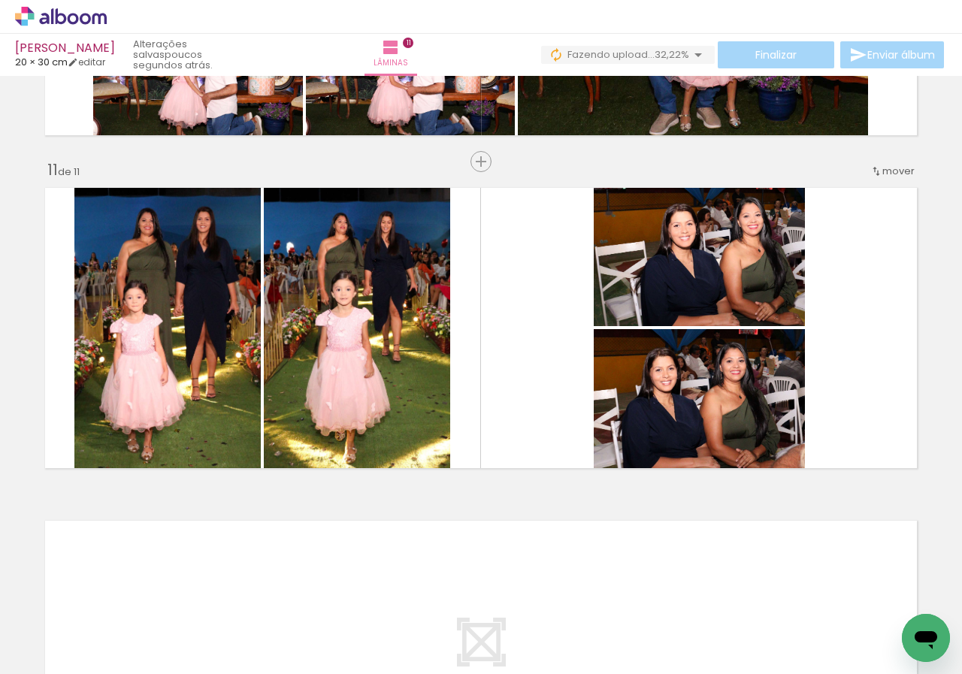
scroll to position [0, 4993]
